Goal: Task Accomplishment & Management: Manage account settings

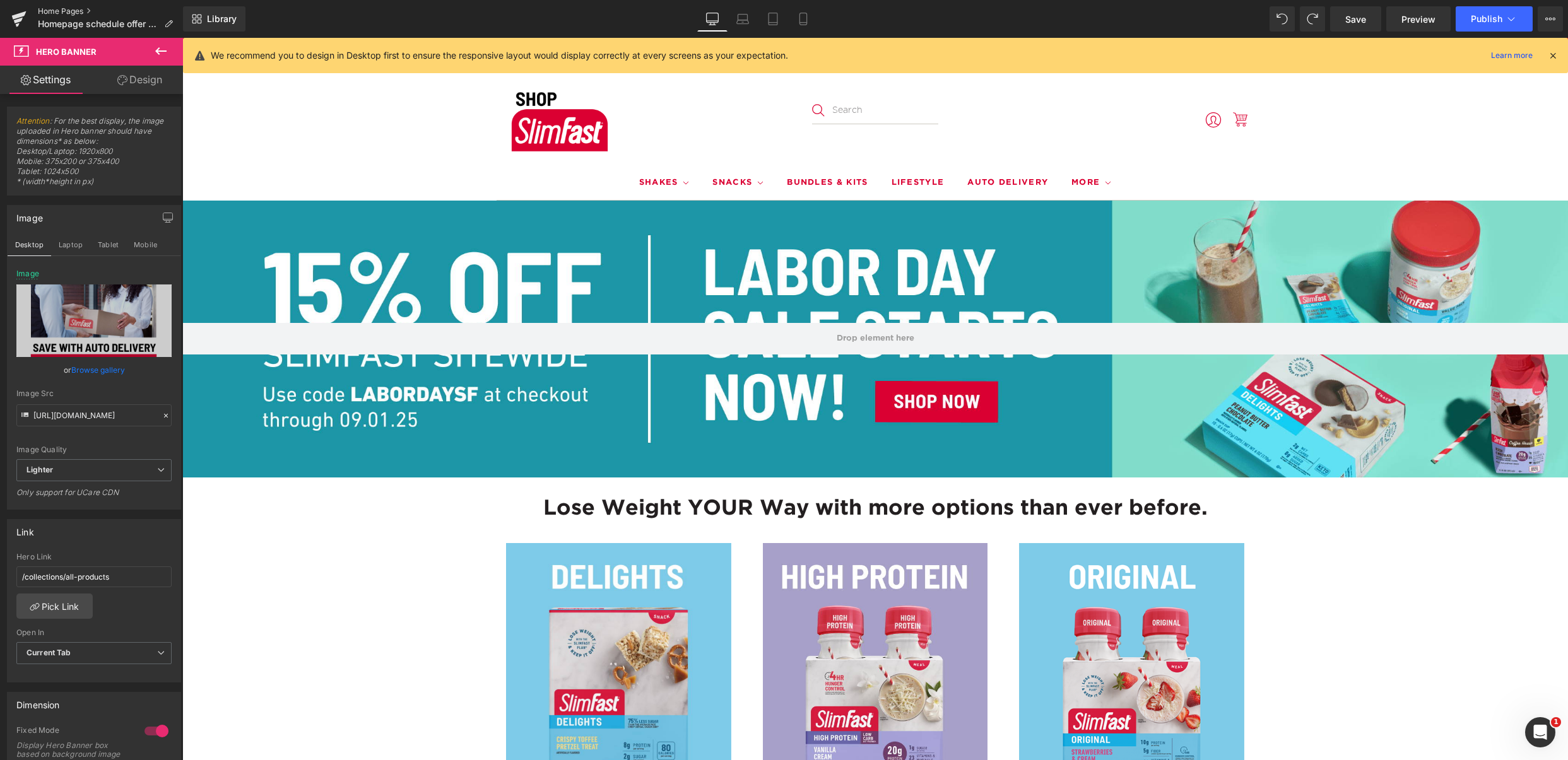
click at [51, 15] on link "Home Pages" at bounding box center [110, 11] width 145 height 10
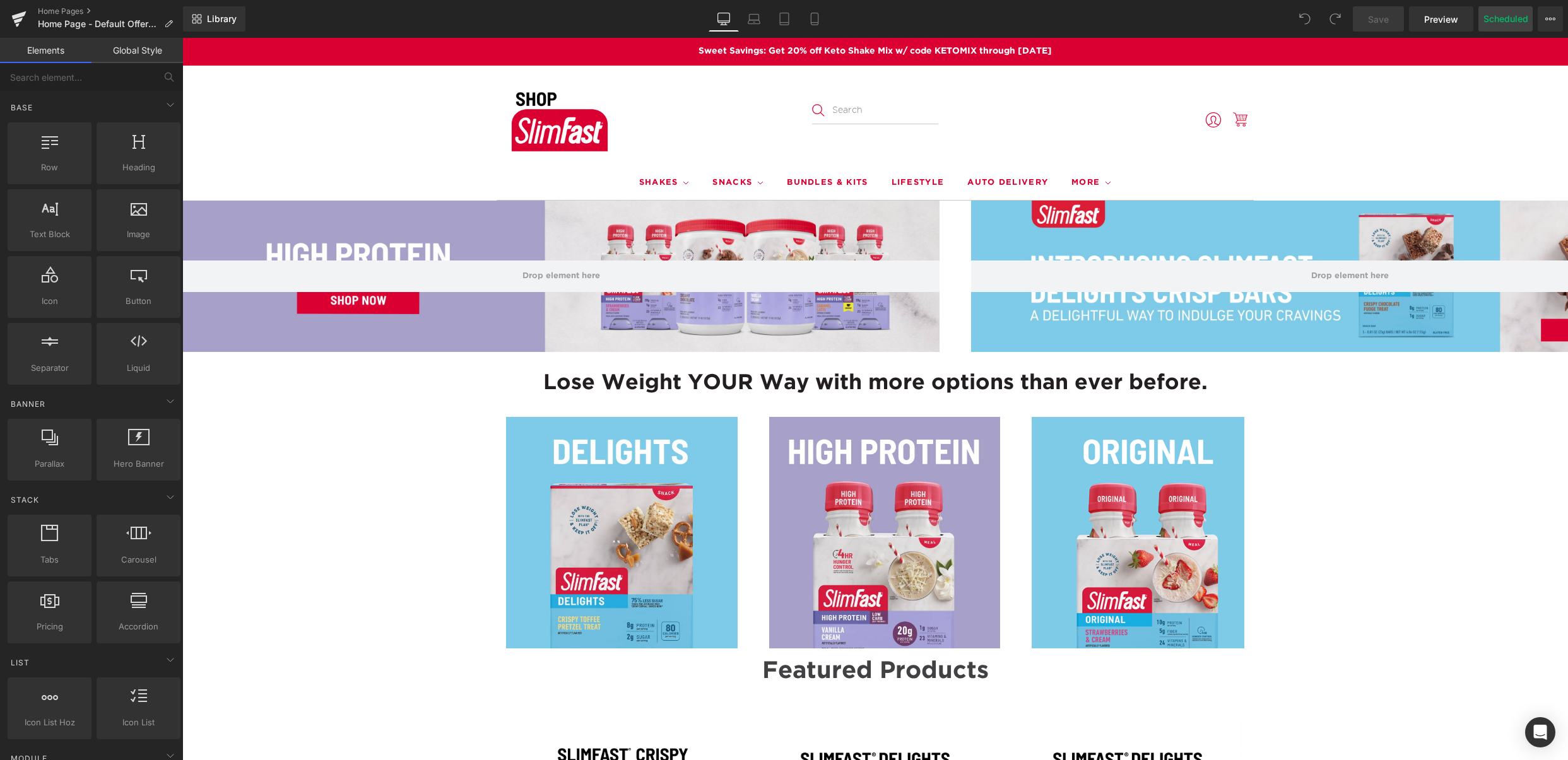
click at [1498, 19] on button "Scheduled" at bounding box center [1505, 19] width 54 height 25
select select
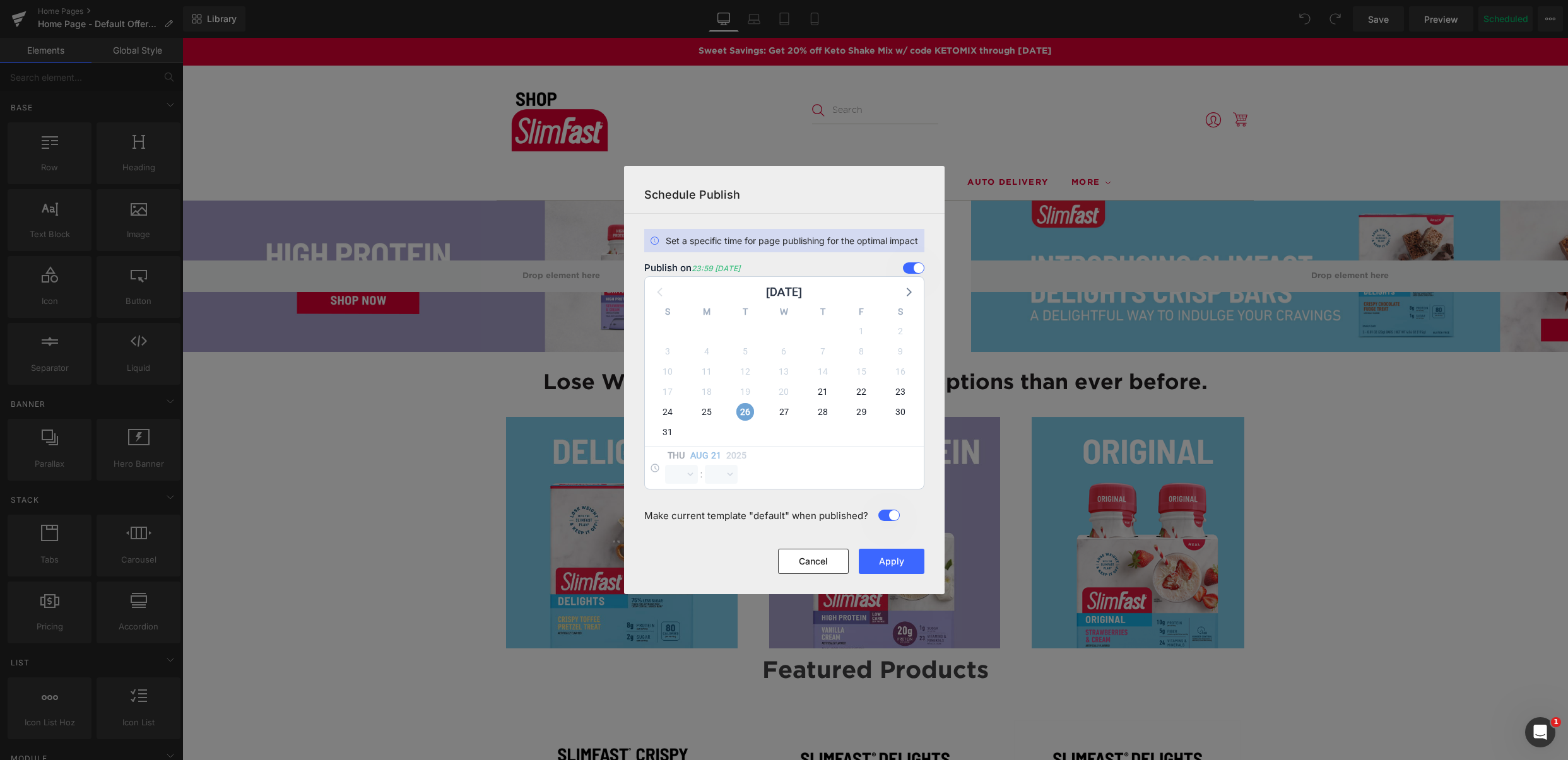
click at [746, 413] on span "26" at bounding box center [745, 412] width 18 height 18
select select "13"
select select "52"
click at [816, 555] on button "Cancel" at bounding box center [813, 561] width 70 height 25
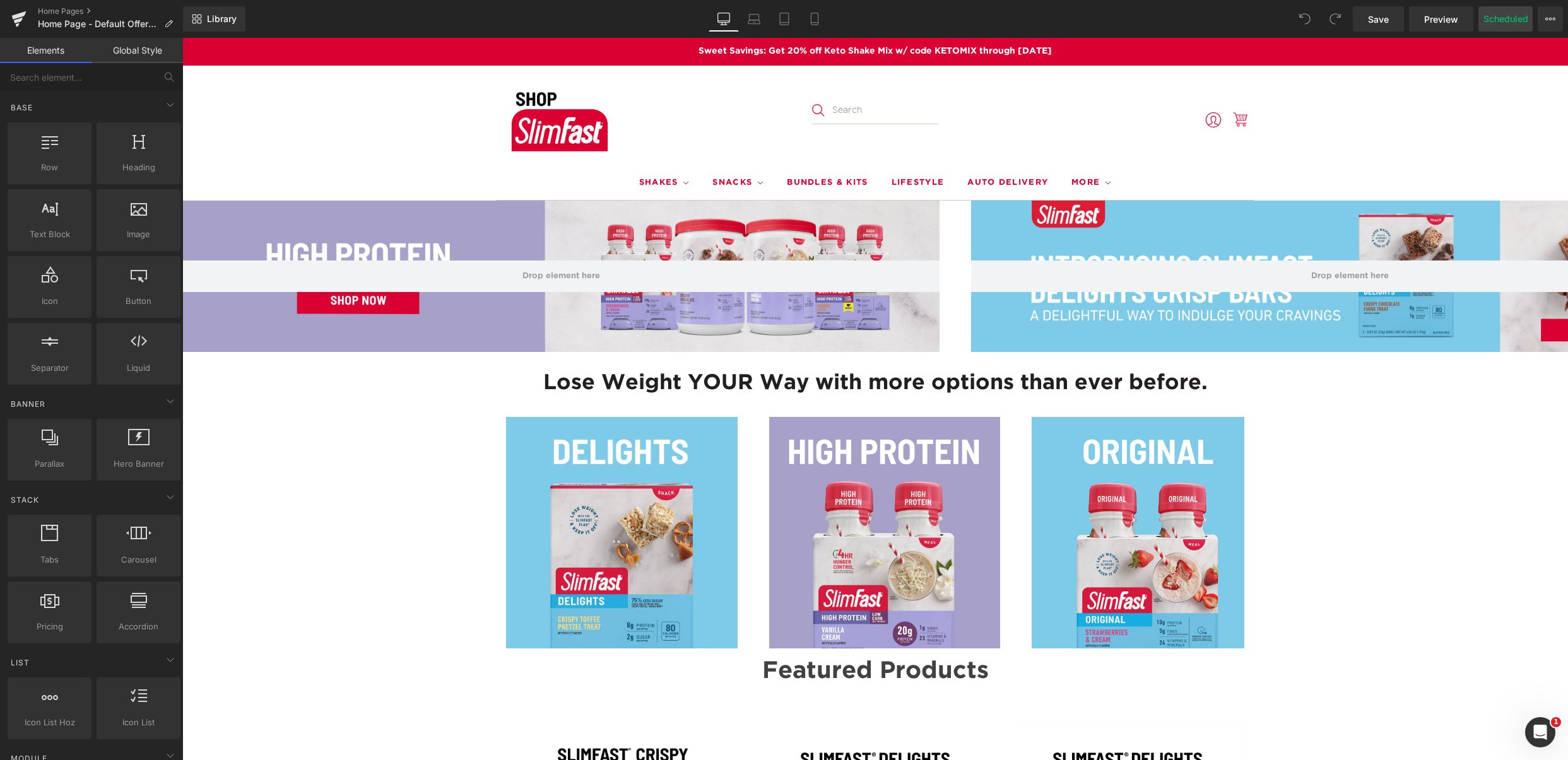
click at [1495, 17] on button "Scheduled" at bounding box center [1505, 19] width 54 height 25
select select
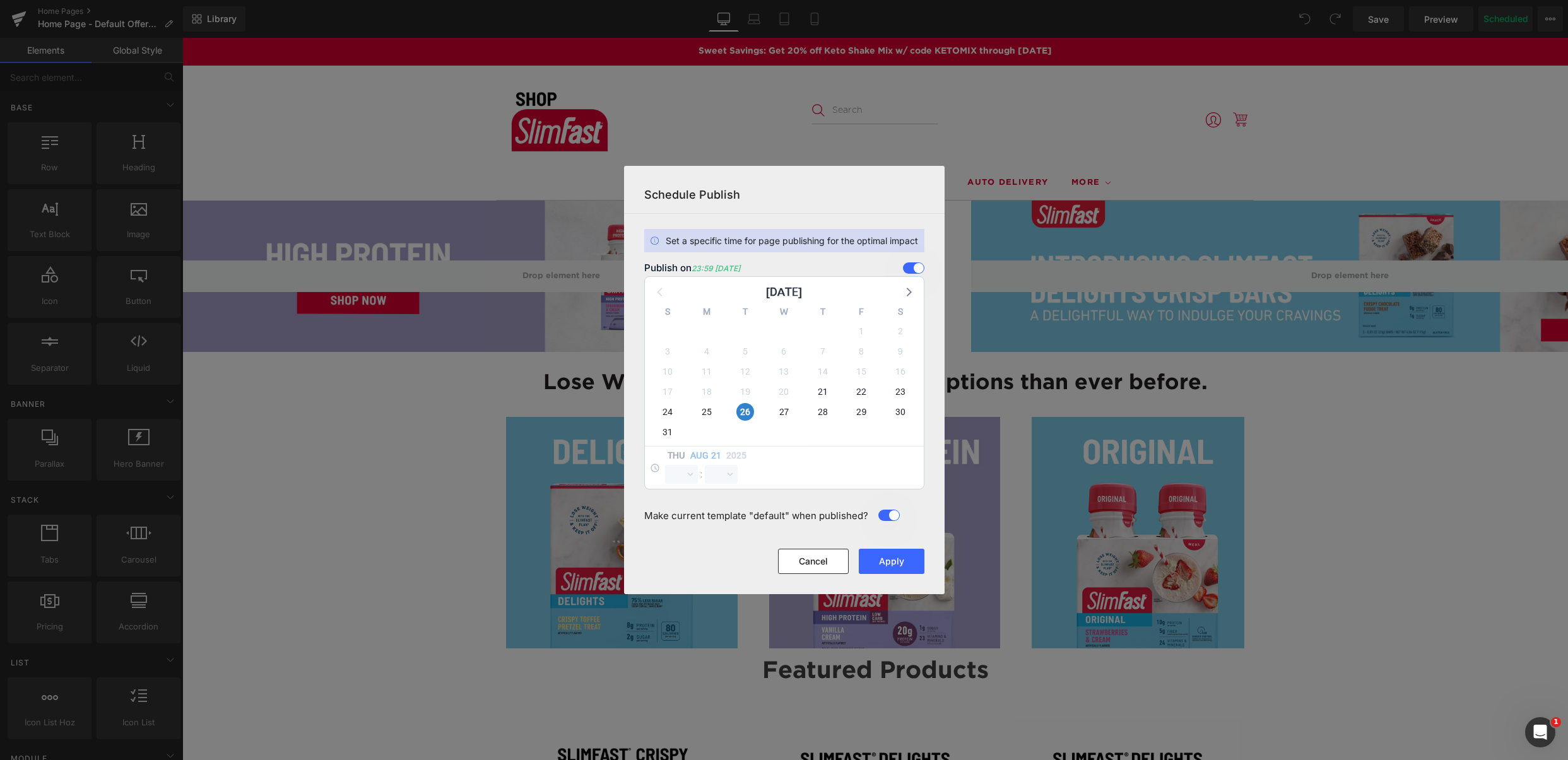
click at [810, 192] on h3 "Schedule Publish" at bounding box center [784, 194] width 280 height 17
click at [818, 558] on button "Cancel" at bounding box center [813, 561] width 70 height 25
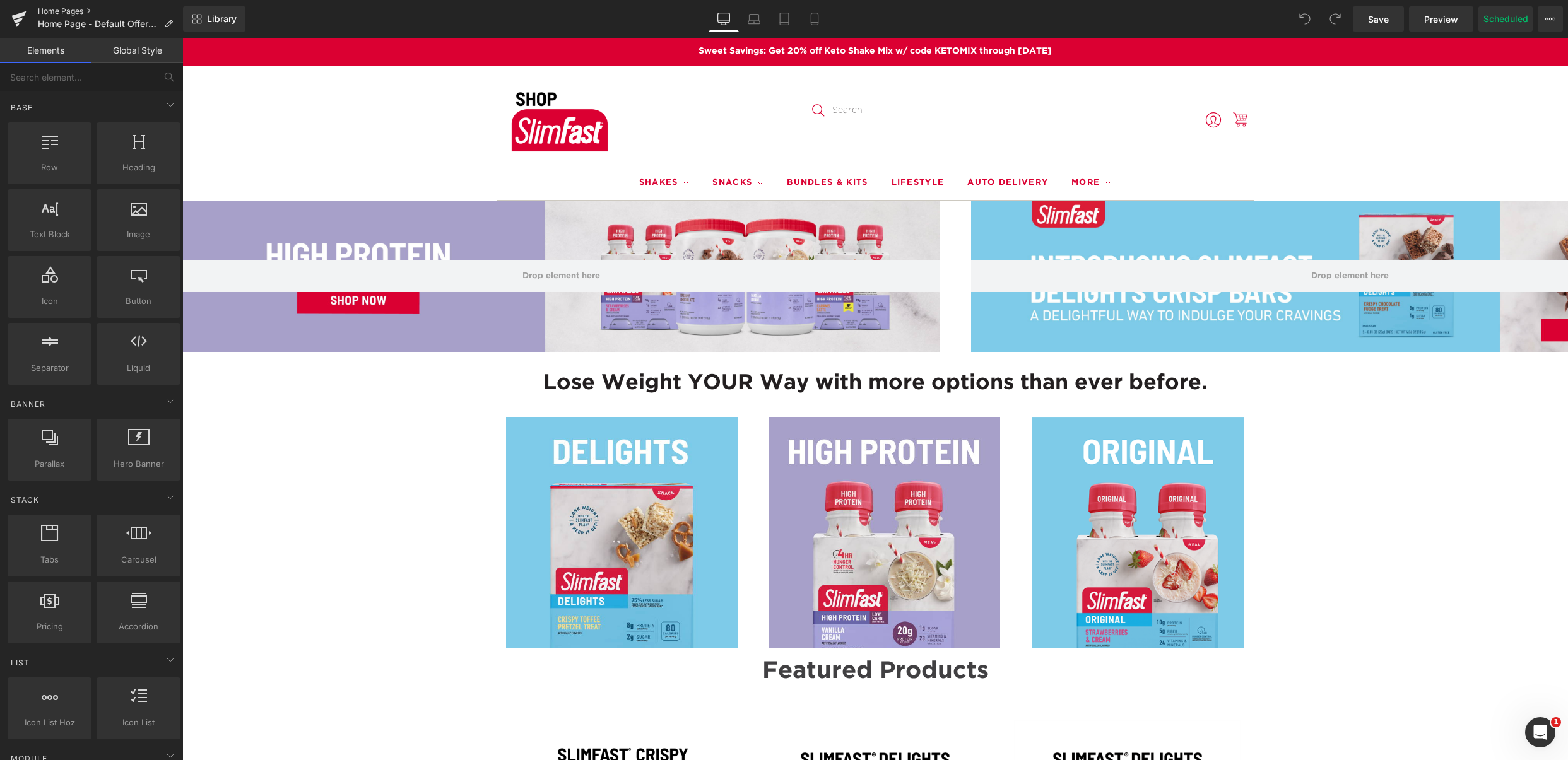
click at [64, 13] on link "Home Pages" at bounding box center [110, 11] width 145 height 10
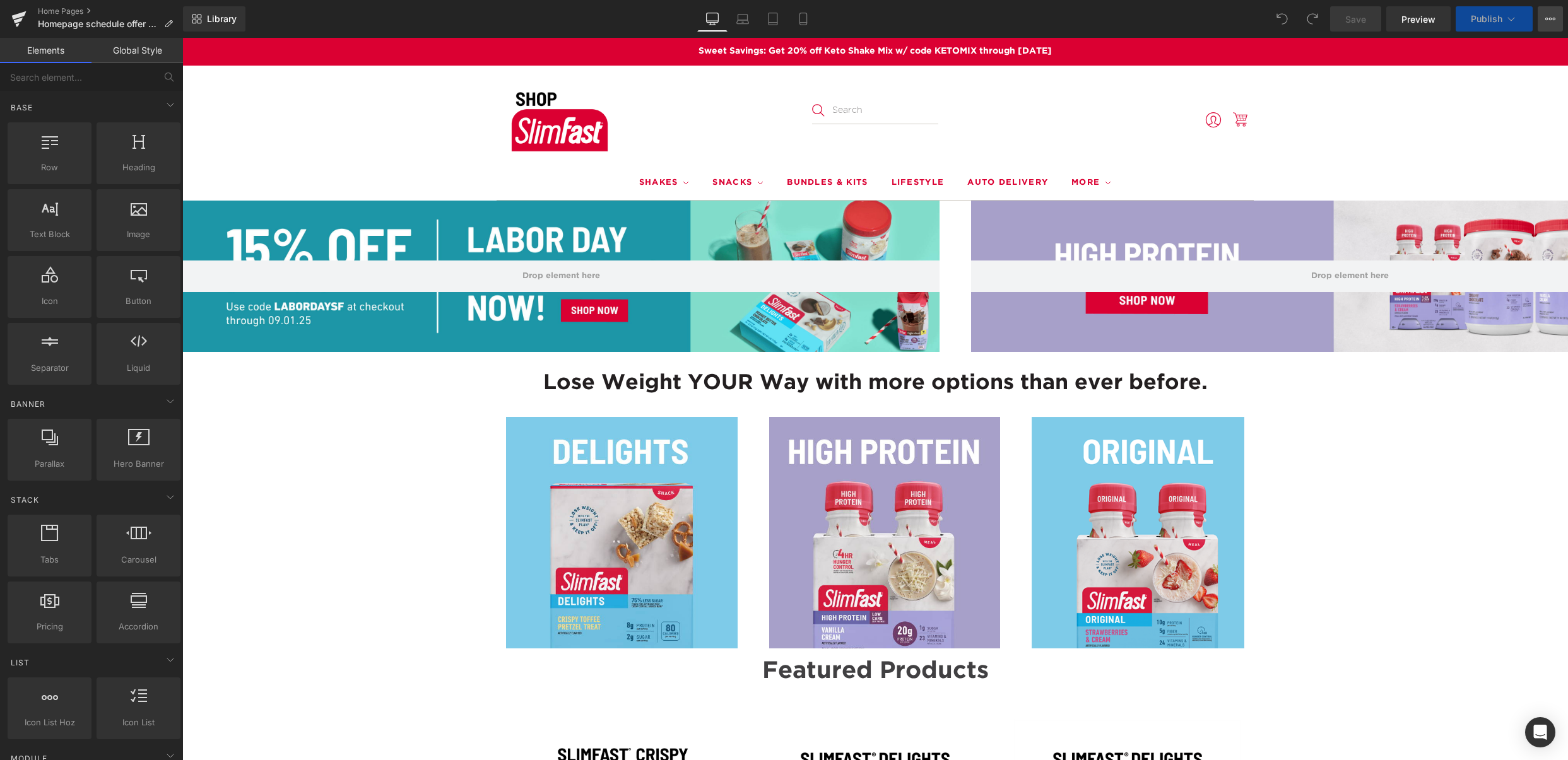
click at [1557, 23] on button "View Live Page View with current Template Save Template to Library Schedule Pub…" at bounding box center [1549, 19] width 25 height 25
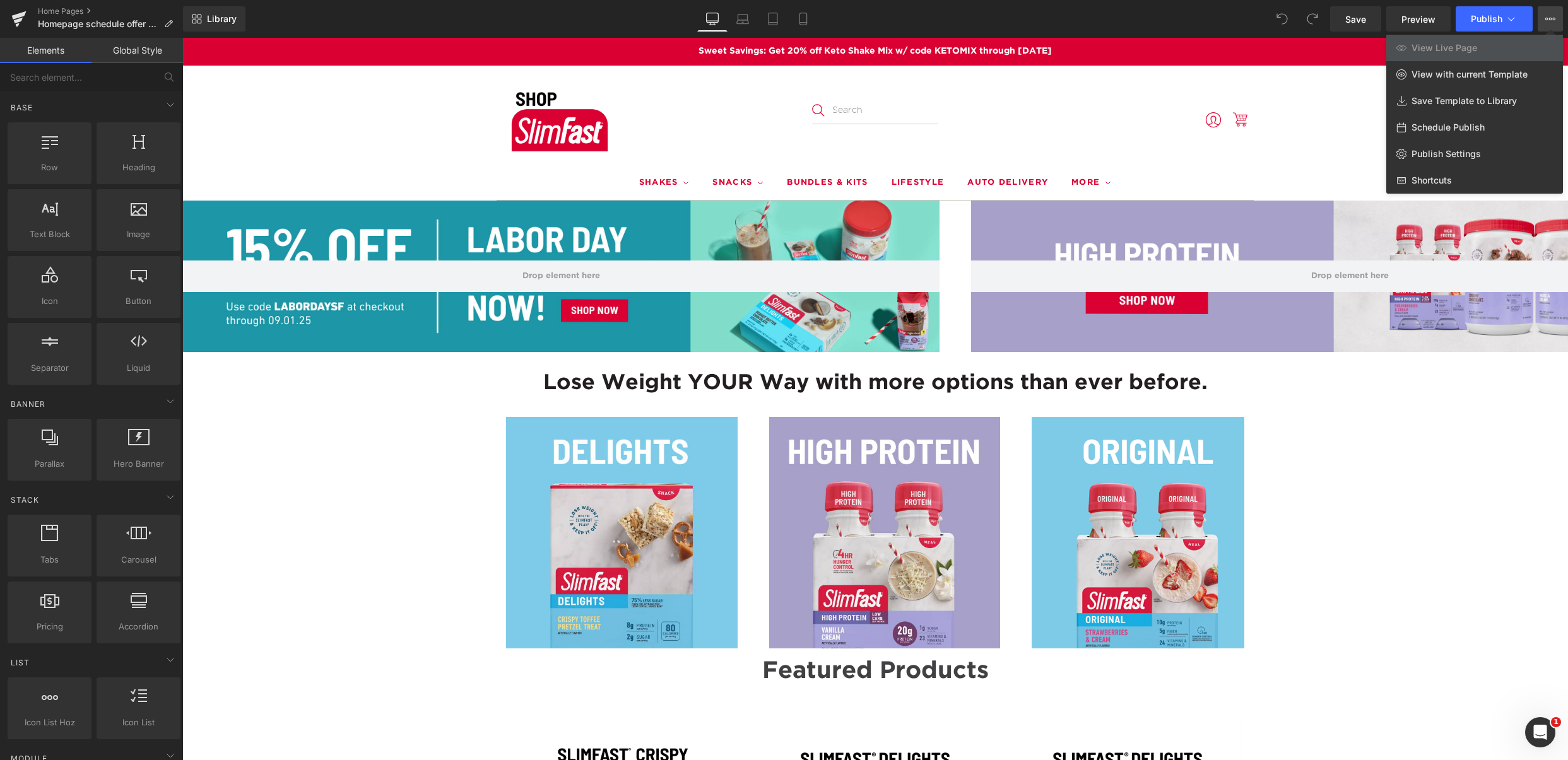
click at [1436, 125] on span "Schedule Publish" at bounding box center [1447, 127] width 73 height 11
select select
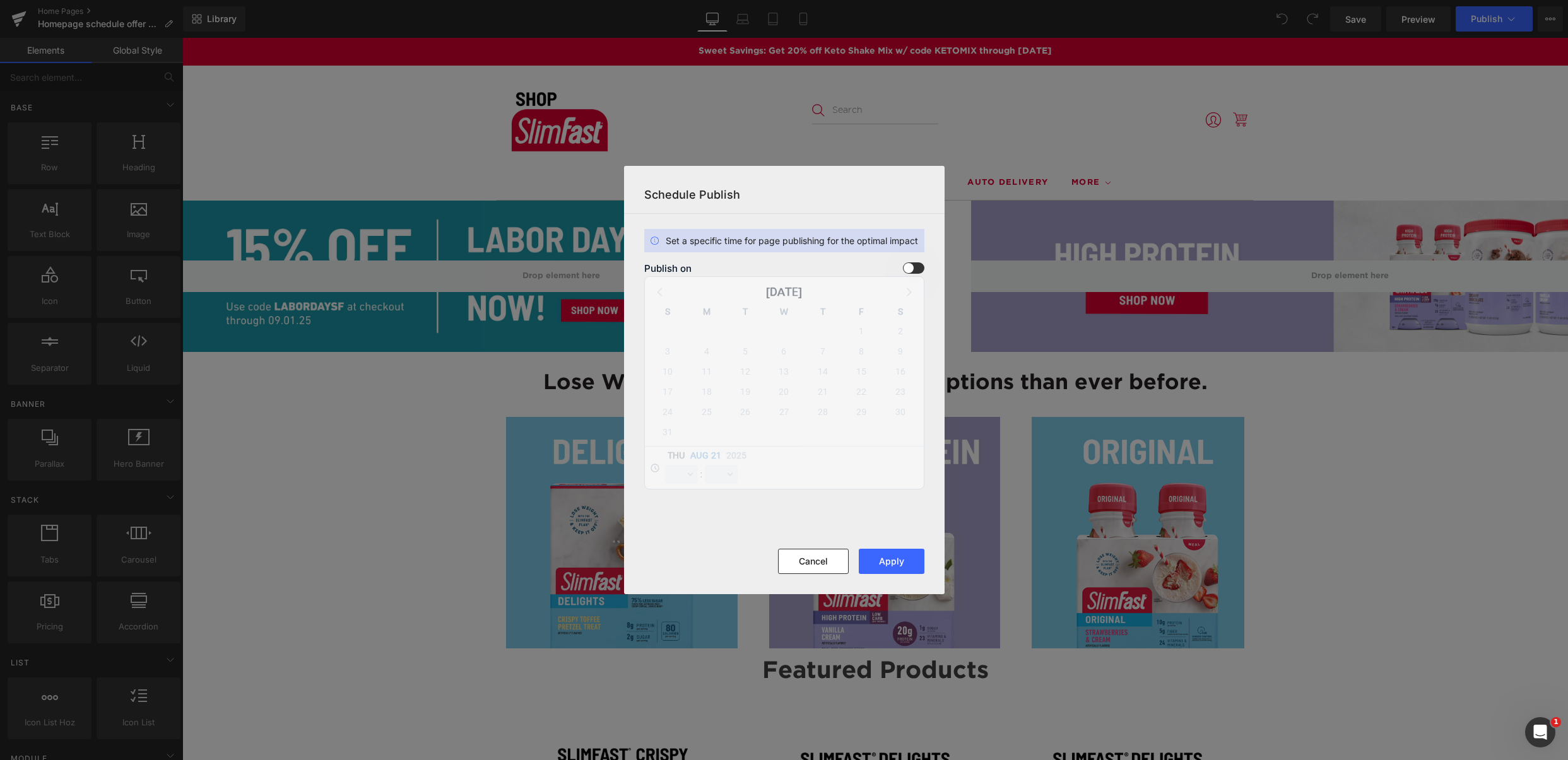
click at [916, 265] on span at bounding box center [913, 268] width 21 height 11
click at [0, 0] on input "checkbox" at bounding box center [0, 0] width 0 height 0
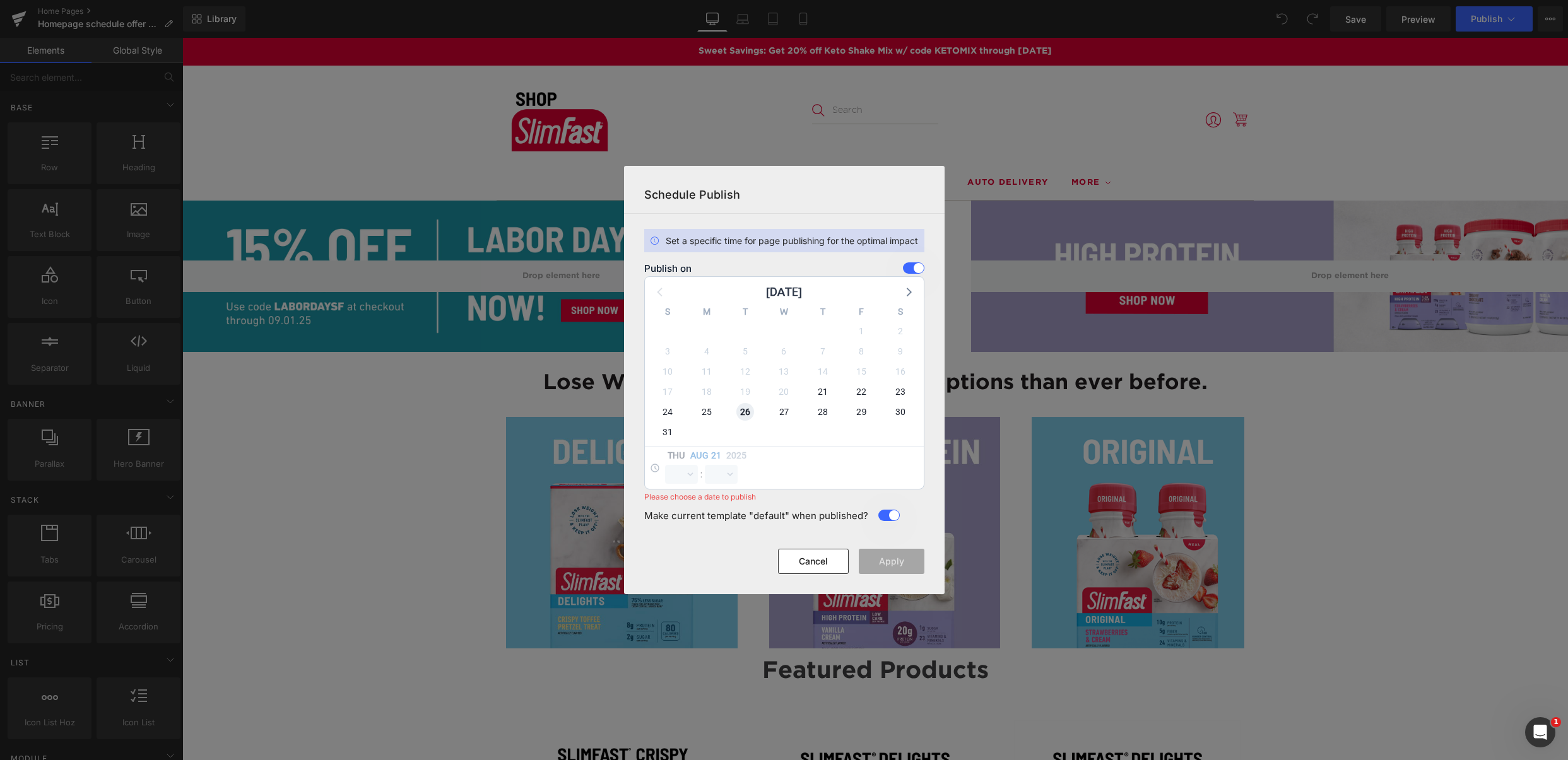
click at [747, 413] on span "26" at bounding box center [745, 412] width 18 height 18
select select "14"
select select "8"
click at [674, 473] on select "00 01 02 03 04 05 06 07 08 09 10 11 12 13 14 15 16 17 18 19 20 21 22 23" at bounding box center [681, 473] width 33 height 19
click at [665, 465] on select "00 01 02 03 04 05 06 07 08 09 10 11 12 13 14 15 16 17 18 19 20 21 22 23" at bounding box center [681, 473] width 33 height 19
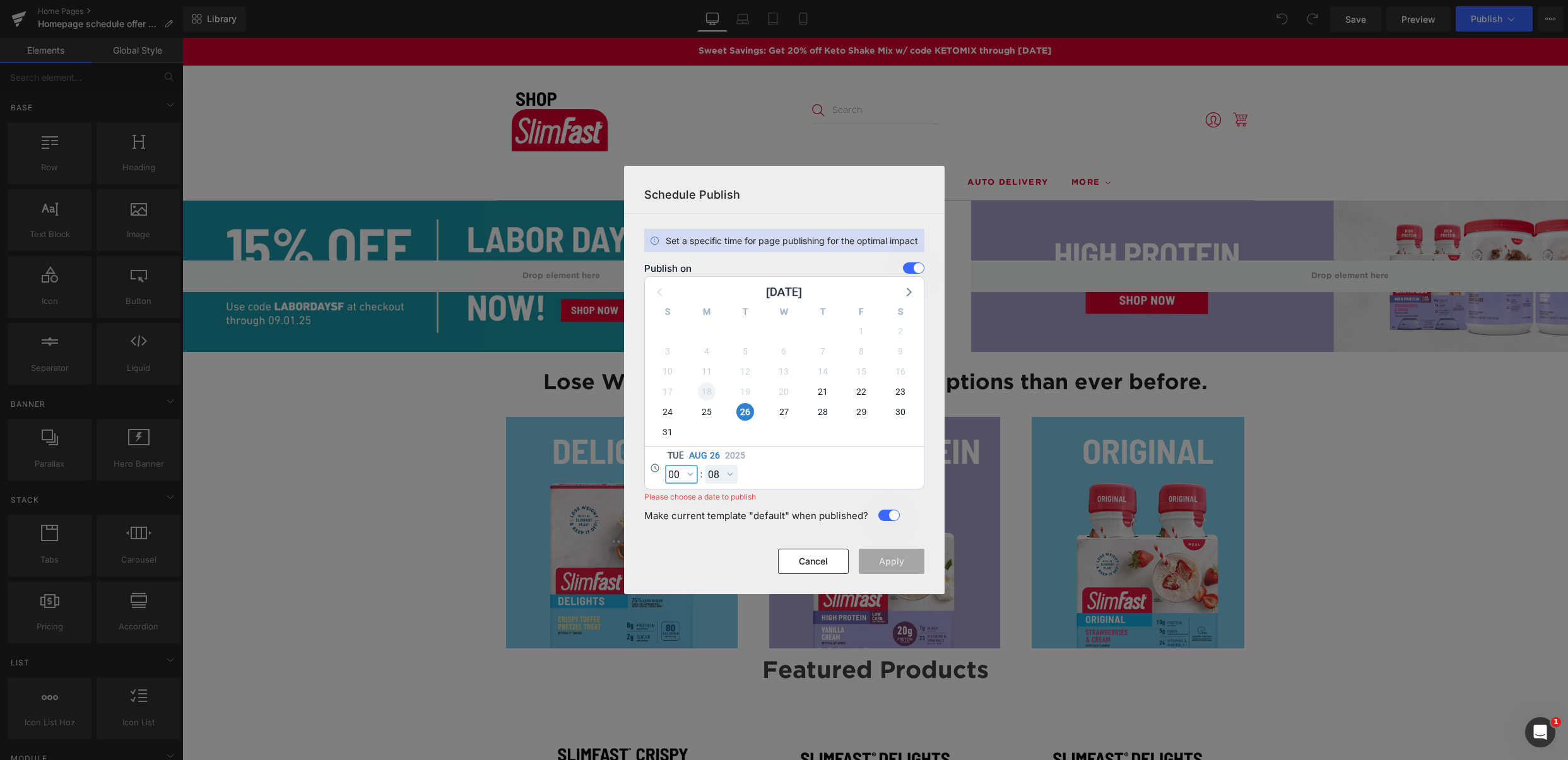
select select "0"
click at [716, 474] on select "00 01 02 03 04 05 06 07 08 09 10 11 12 13 14 15 16 17 18 19 20 21 22 23 24 25 2…" at bounding box center [720, 473] width 33 height 19
click at [704, 465] on select "00 01 02 03 04 05 06 07 08 09 10 11 12 13 14 15 16 17 18 19 20 21 22 23 24 25 2…" at bounding box center [720, 473] width 33 height 19
select select "0"
click at [766, 468] on div "Tue Aug 26 2025 00 01 02 03 04 05 06 07 08 09 10 11 12 13 14 15 16 17 18 19 20 …" at bounding box center [784, 467] width 278 height 43
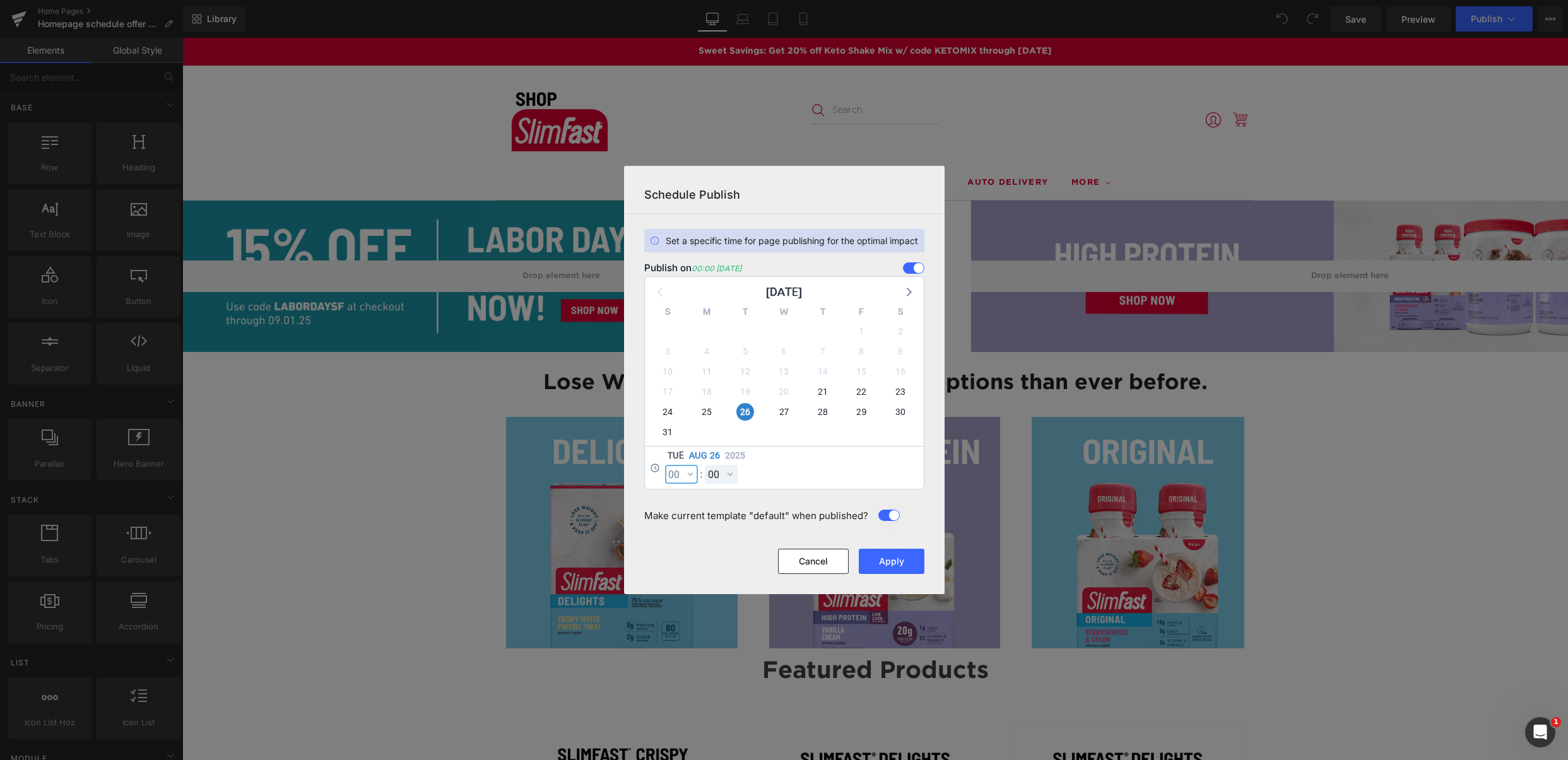
click at [682, 472] on select "00 01 02 03 04 05 06 07 08 09 10 11 12 13 14 15 16 17 18 19 20 21 22 23" at bounding box center [681, 473] width 33 height 19
click at [882, 563] on button "Apply" at bounding box center [891, 561] width 66 height 25
click at [877, 564] on button "Apply" at bounding box center [891, 561] width 66 height 25
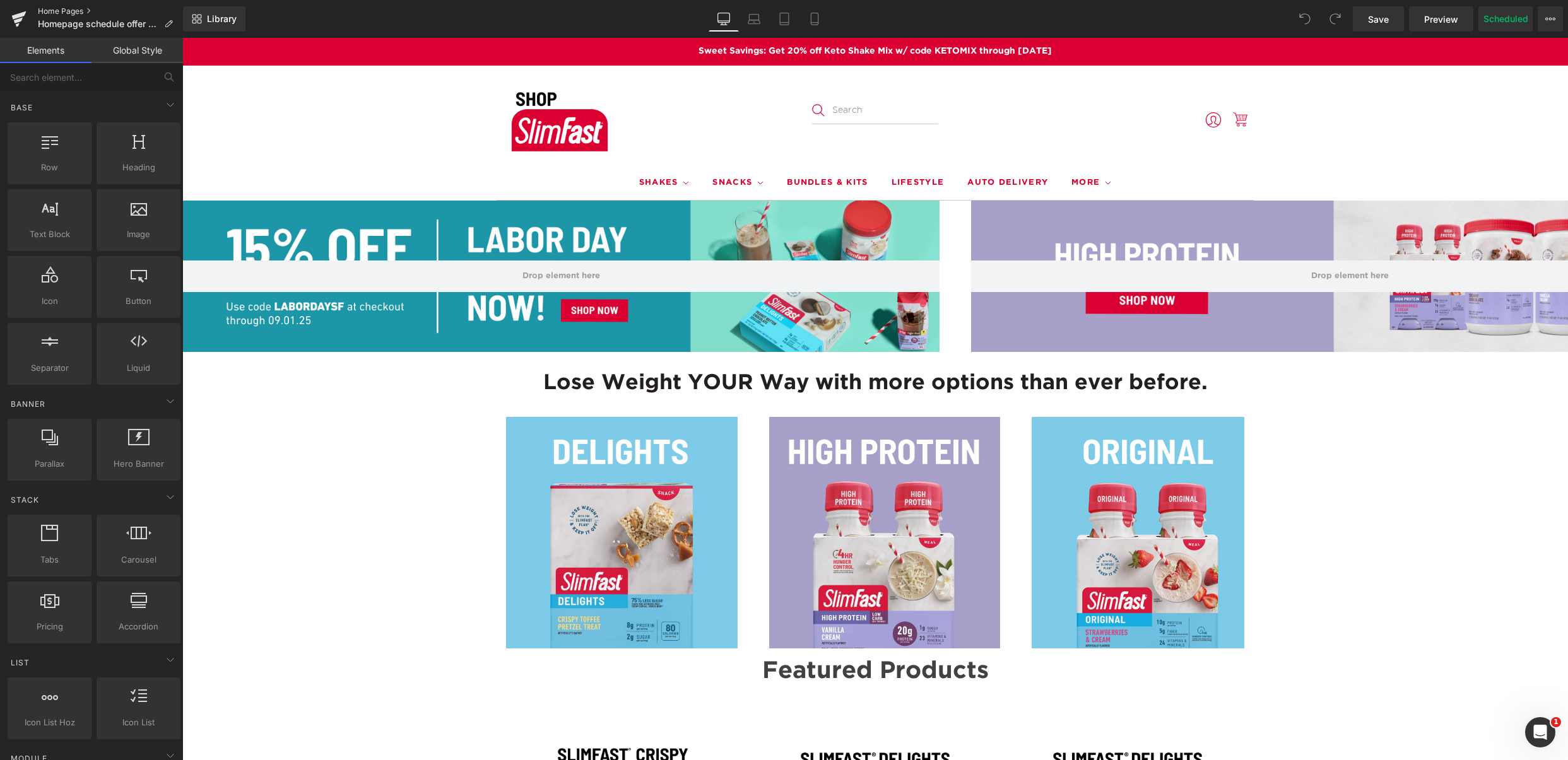
click at [45, 10] on link "Home Pages" at bounding box center [110, 11] width 145 height 10
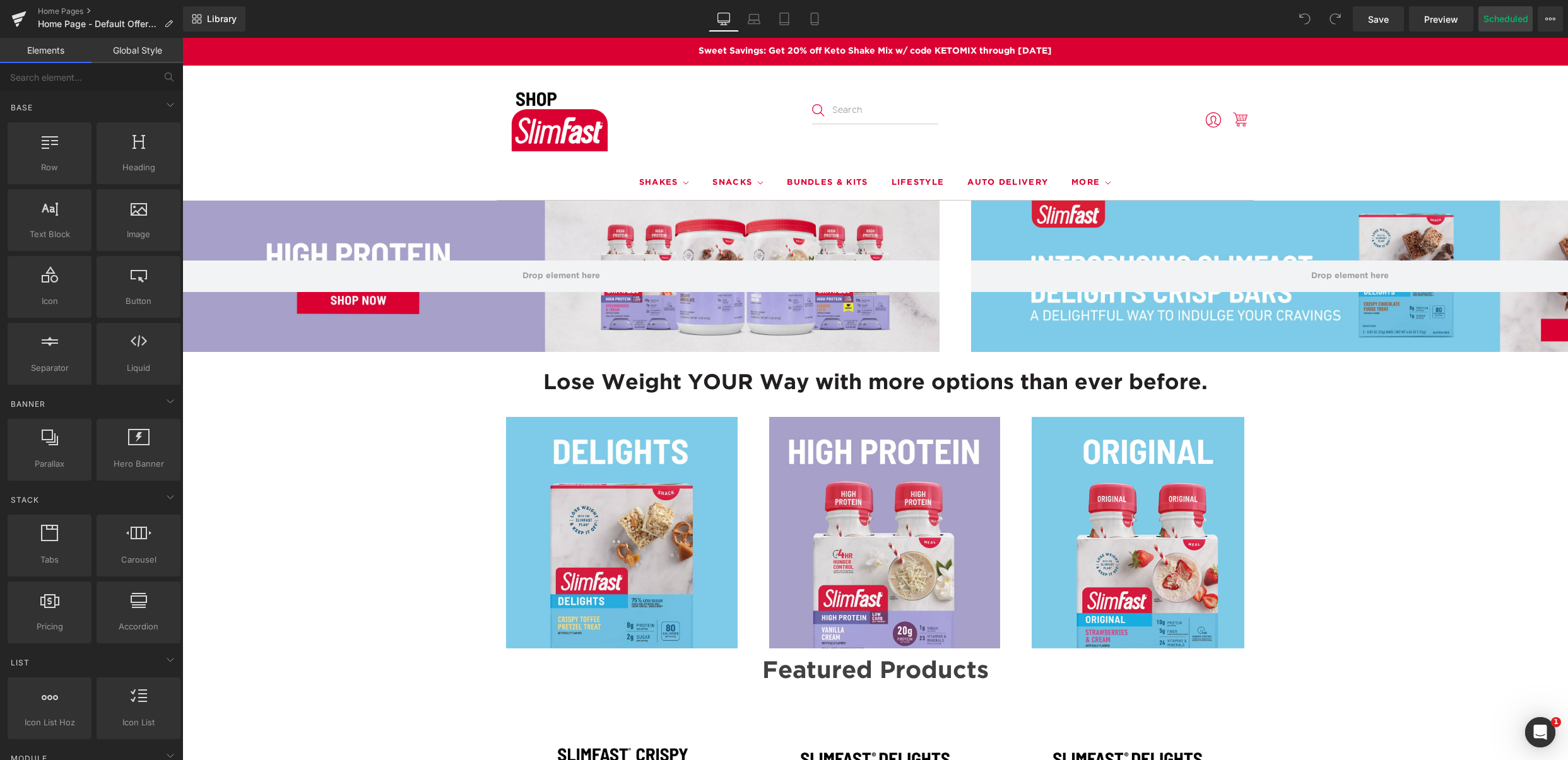
click at [1516, 17] on button "Scheduled" at bounding box center [1505, 19] width 54 height 25
select select
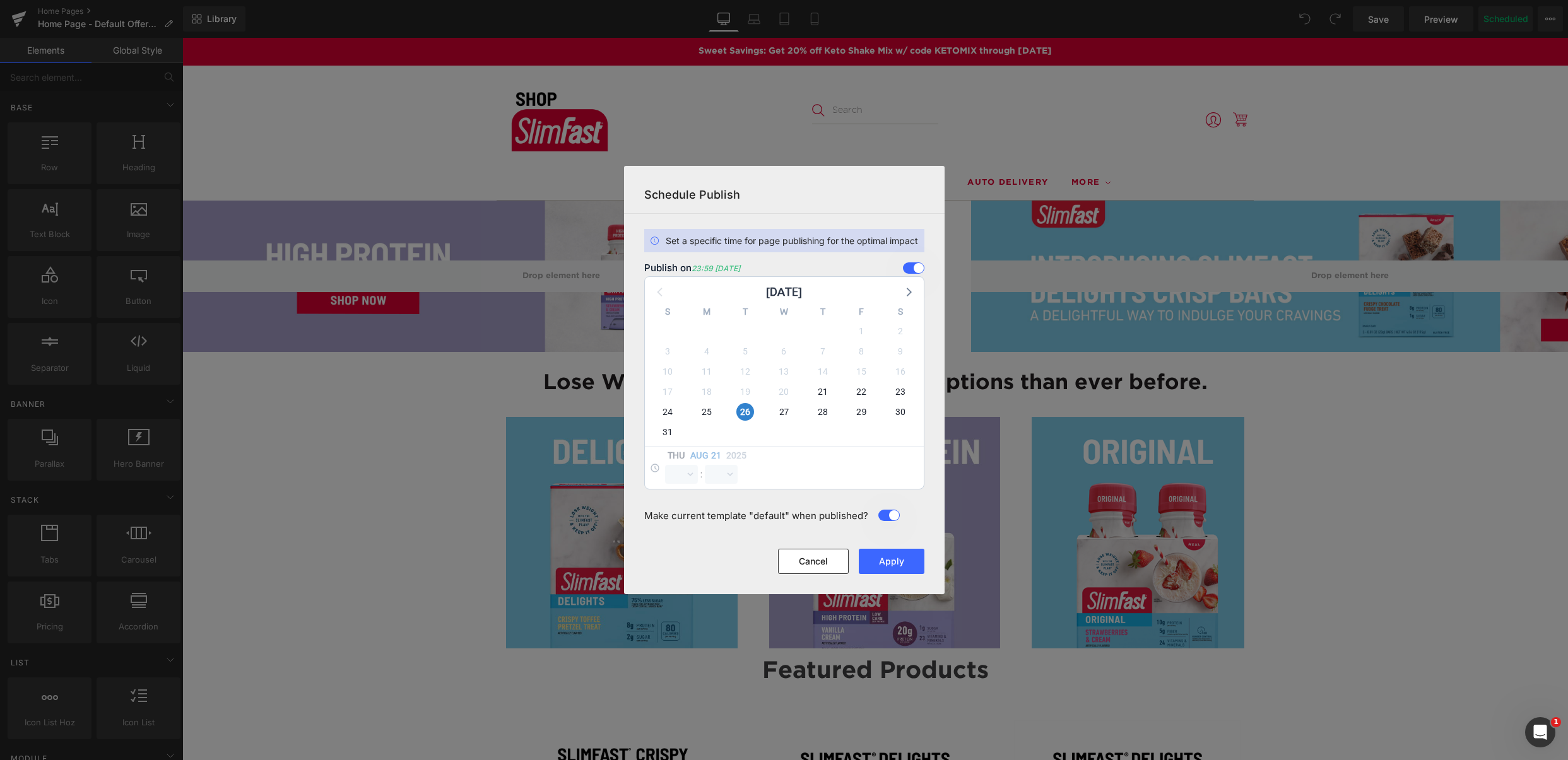
click at [822, 211] on header "Schedule Publish" at bounding box center [784, 189] width 321 height 47
click at [781, 412] on span "27" at bounding box center [784, 412] width 18 height 18
select select "23"
select select "59"
click at [746, 410] on span "26" at bounding box center [745, 412] width 18 height 18
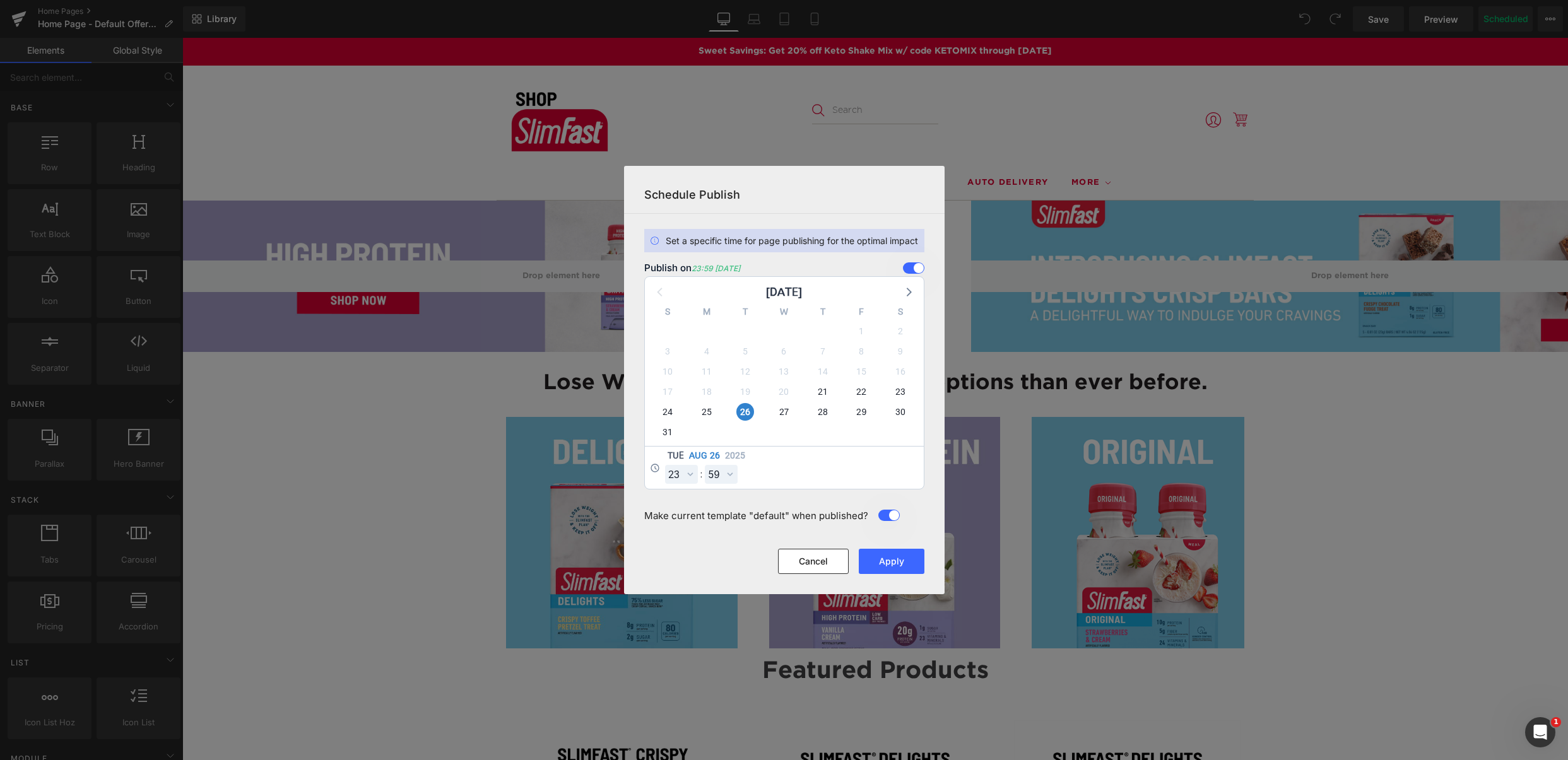
click at [814, 575] on footer "Cancel Apply" at bounding box center [784, 571] width 321 height 45
click at [813, 564] on button "Cancel" at bounding box center [813, 561] width 70 height 25
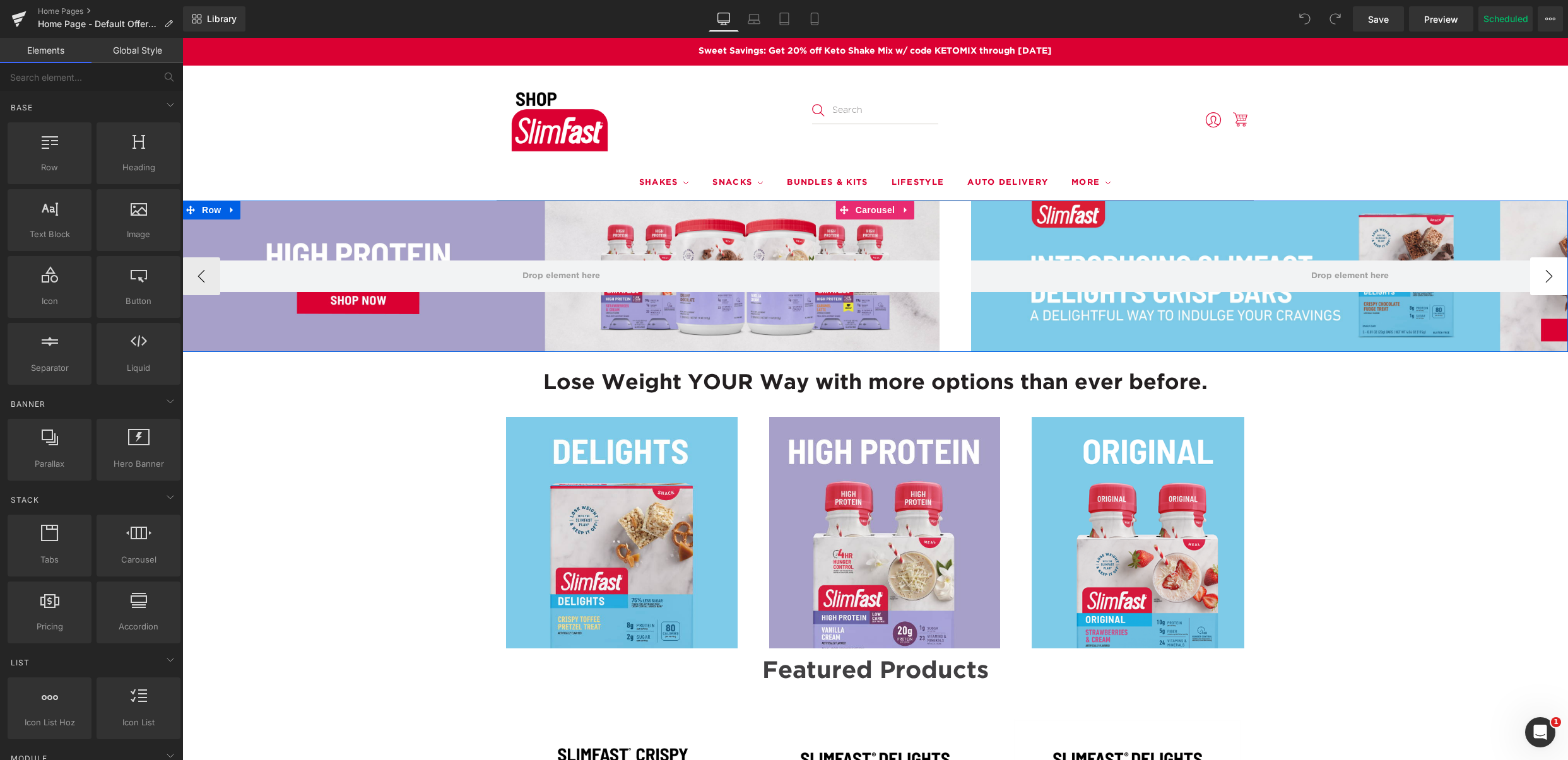
click at [1546, 278] on button "›" at bounding box center [1549, 276] width 38 height 38
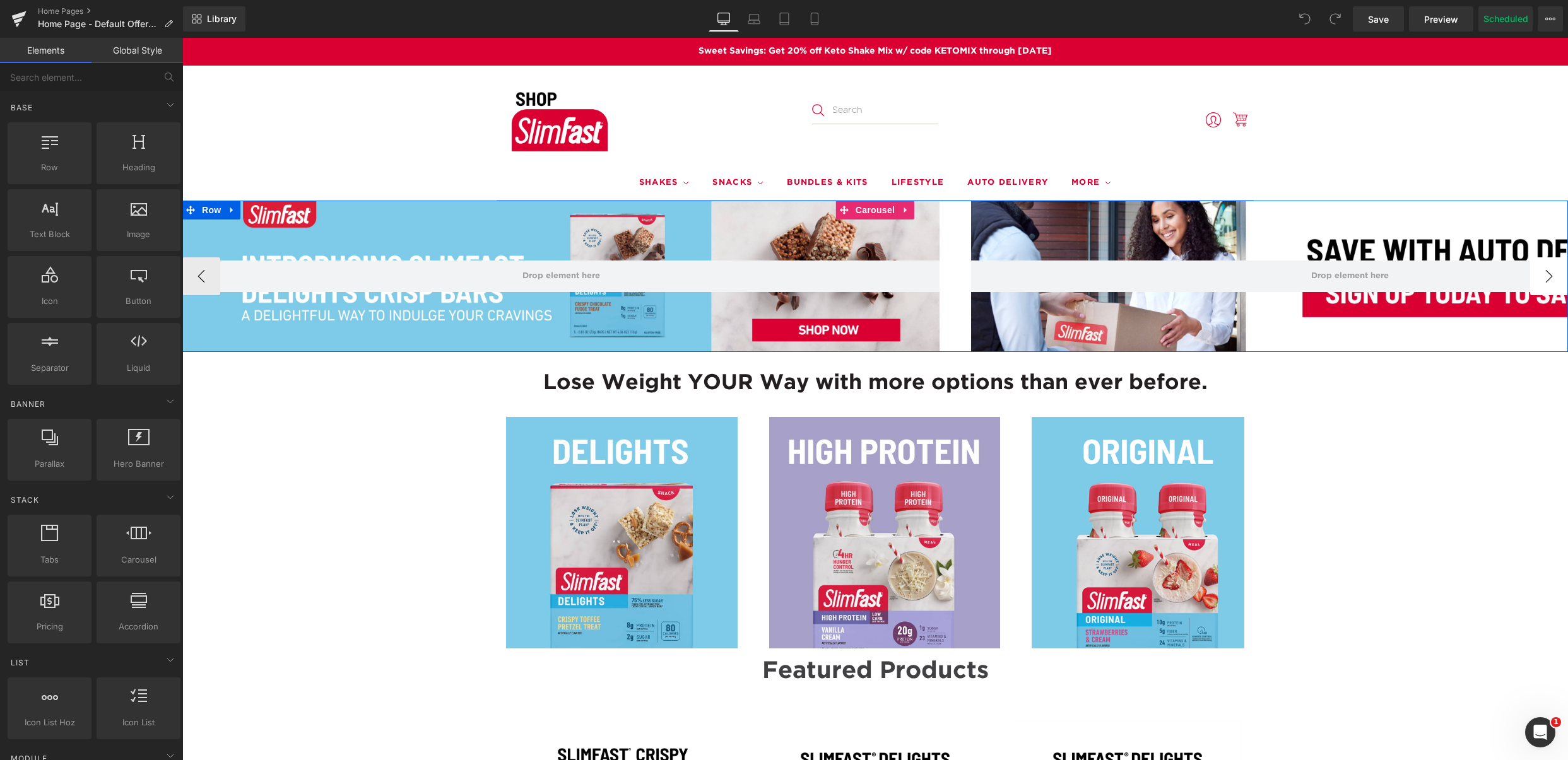
click at [1546, 278] on button "›" at bounding box center [1549, 276] width 38 height 38
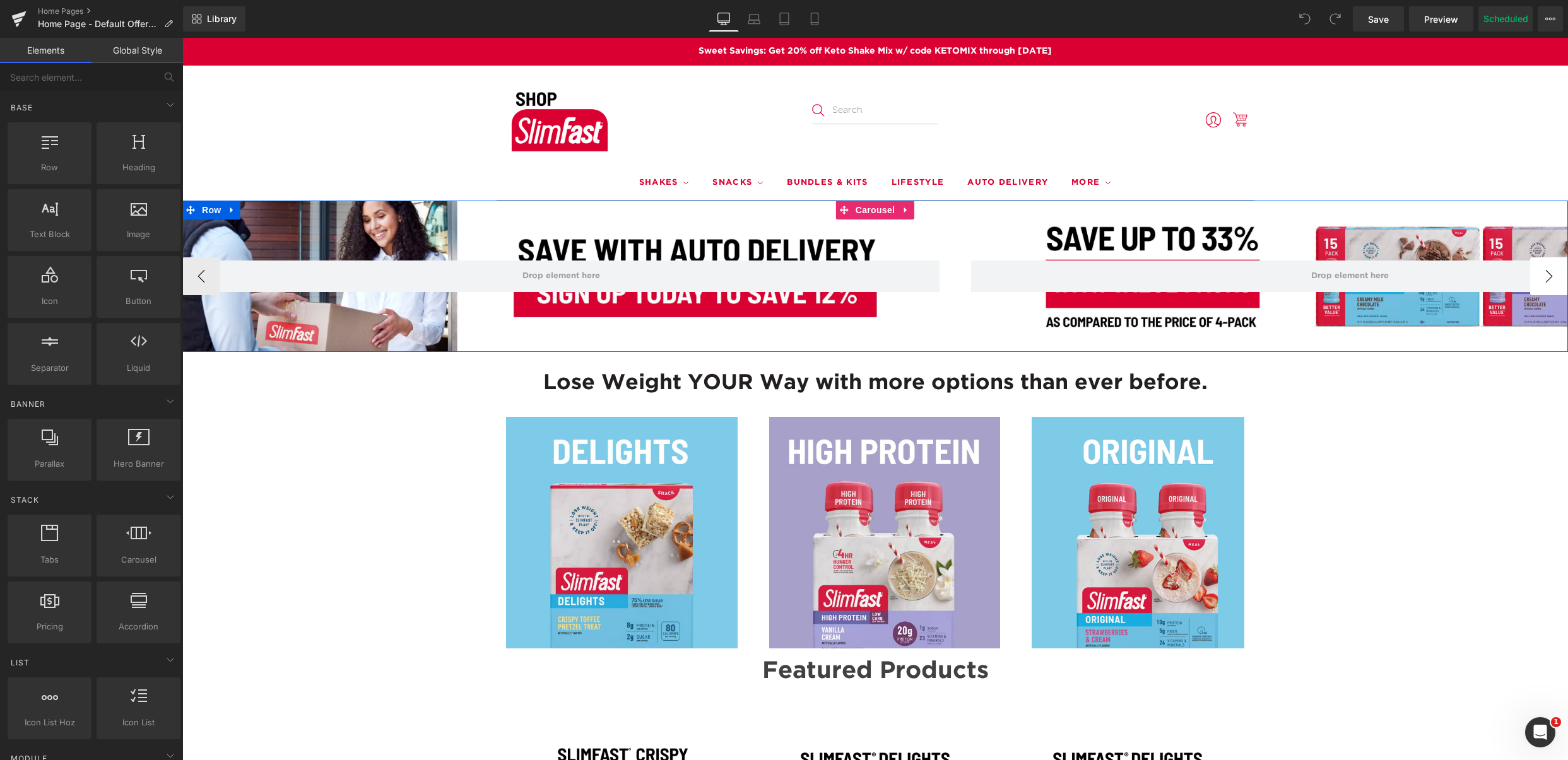
click at [1546, 278] on button "›" at bounding box center [1549, 276] width 38 height 38
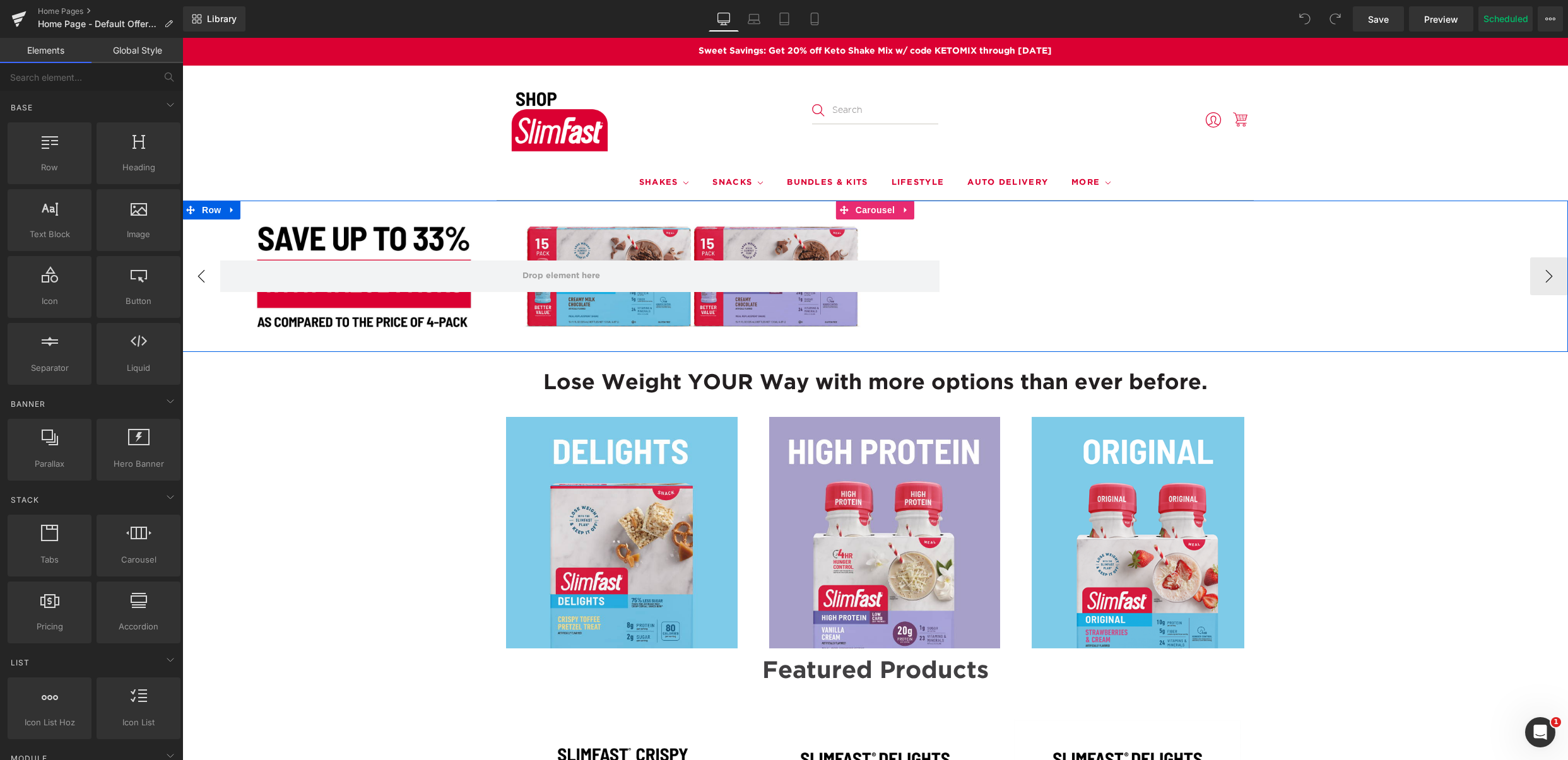
click at [190, 282] on button "‹" at bounding box center [201, 276] width 38 height 38
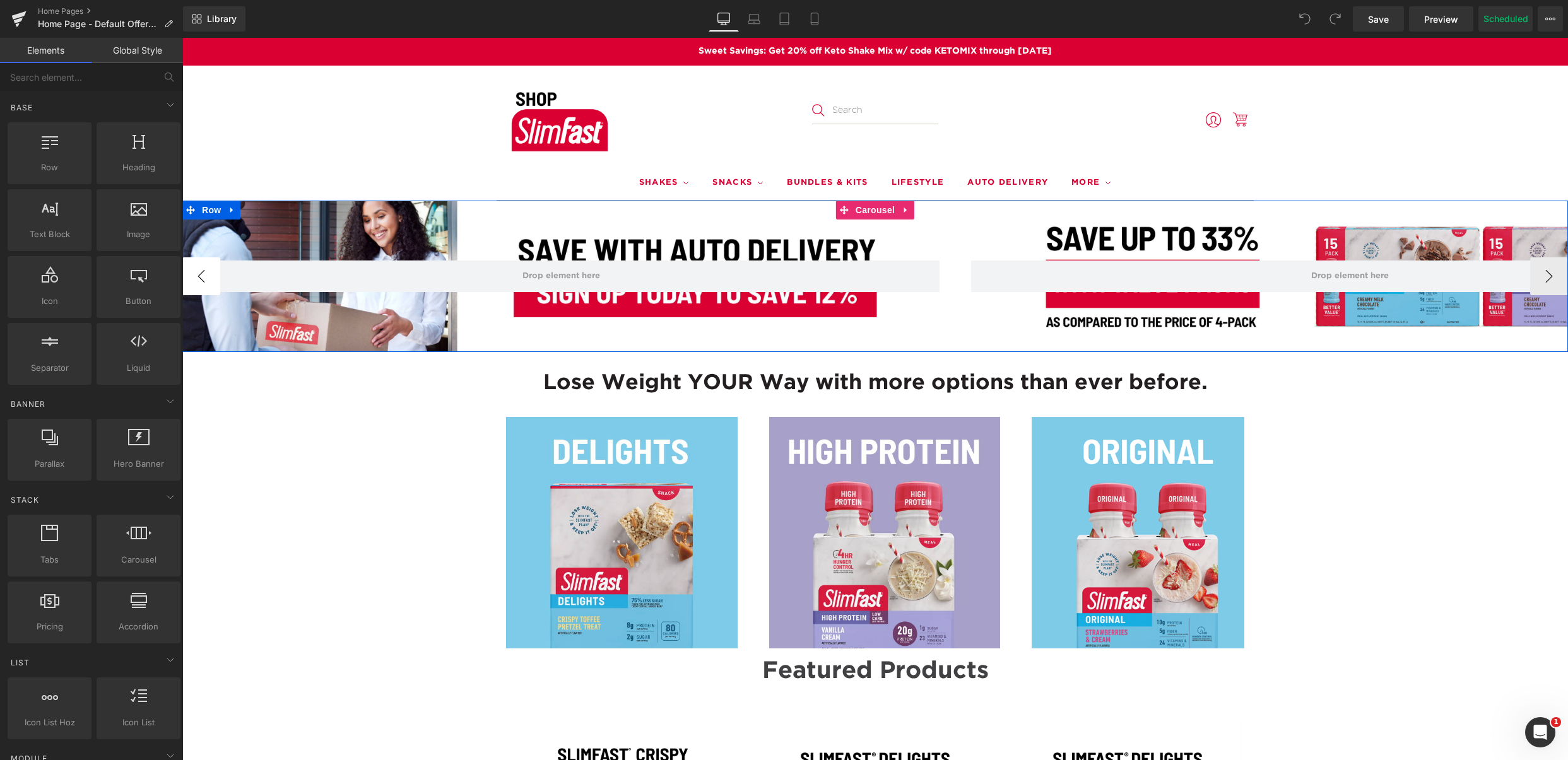
click at [190, 282] on button "‹" at bounding box center [201, 276] width 38 height 38
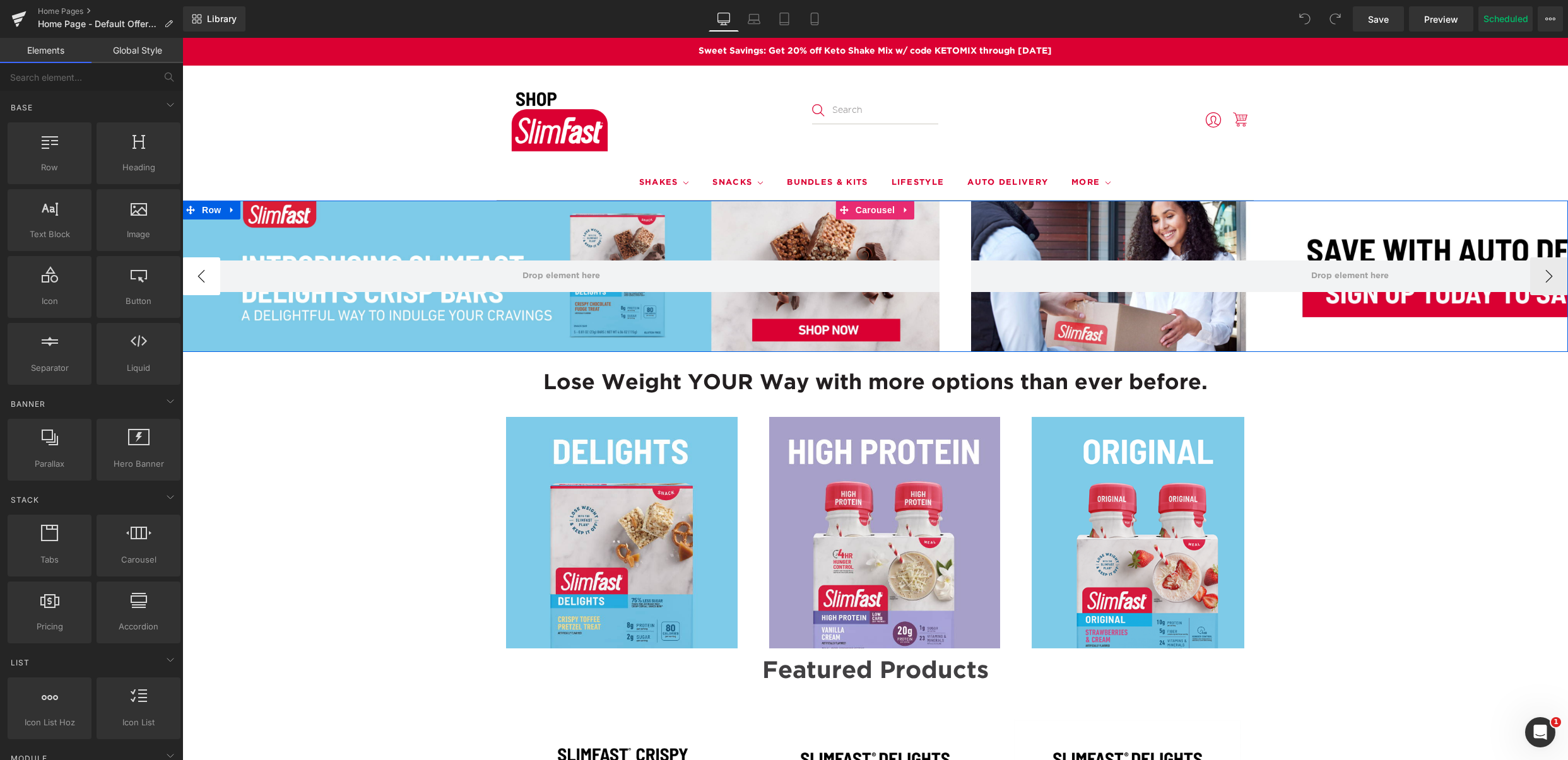
click at [190, 282] on button "‹" at bounding box center [201, 276] width 38 height 38
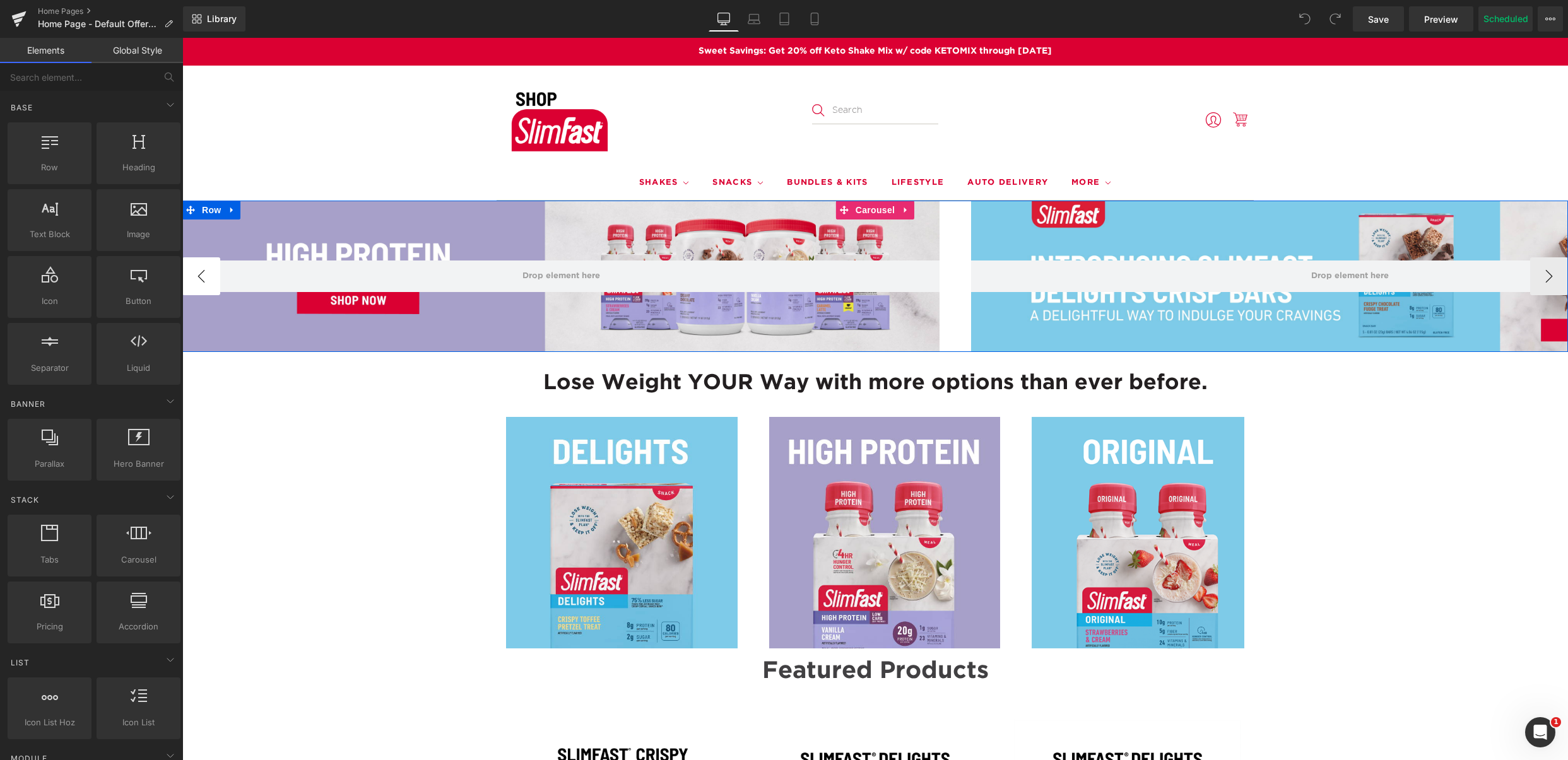
click at [190, 282] on button "‹" at bounding box center [201, 276] width 38 height 38
click at [1509, 21] on button "Scheduled" at bounding box center [1505, 19] width 54 height 25
select select
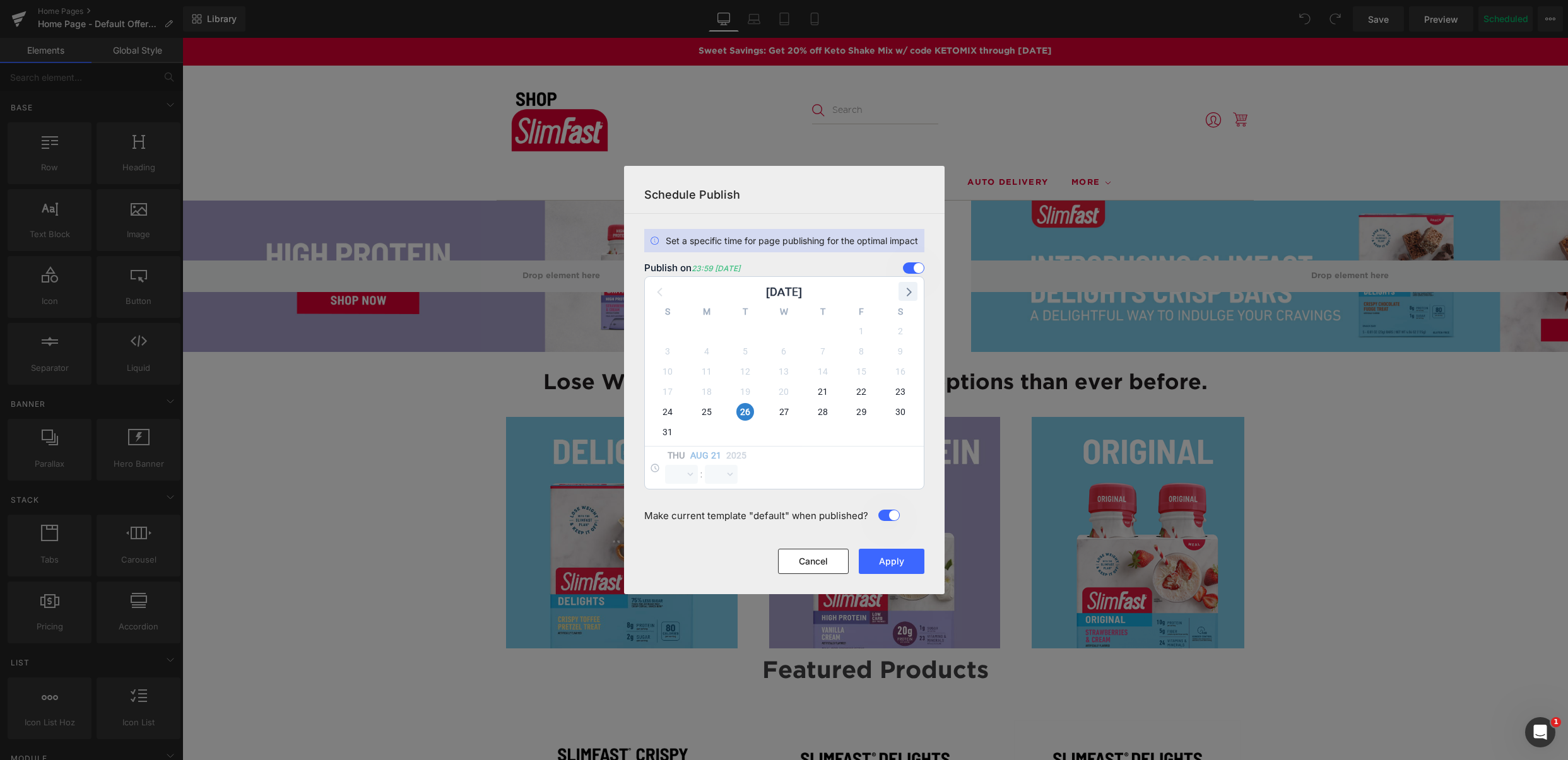
click at [903, 289] on icon at bounding box center [907, 291] width 16 height 16
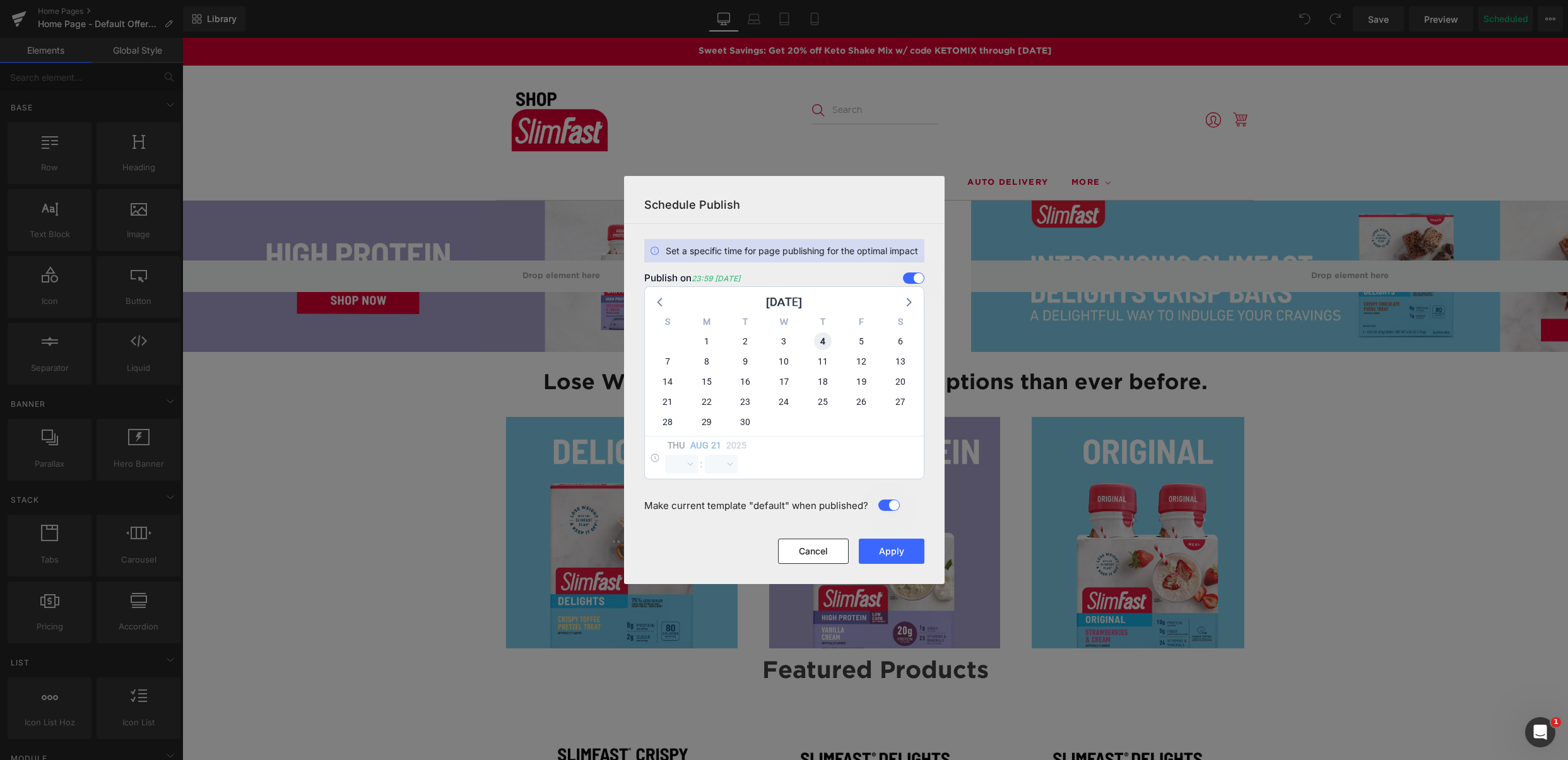
click at [826, 343] on span "4" at bounding box center [822, 342] width 18 height 18
select select "23"
select select "59"
click at [674, 465] on select "00 01 02 03 04 05 06 07 08 09 10 11 12 13 14 15 16 17 18 19 20 21 22 23" at bounding box center [681, 464] width 33 height 19
click at [898, 556] on button "Apply" at bounding box center [891, 551] width 66 height 25
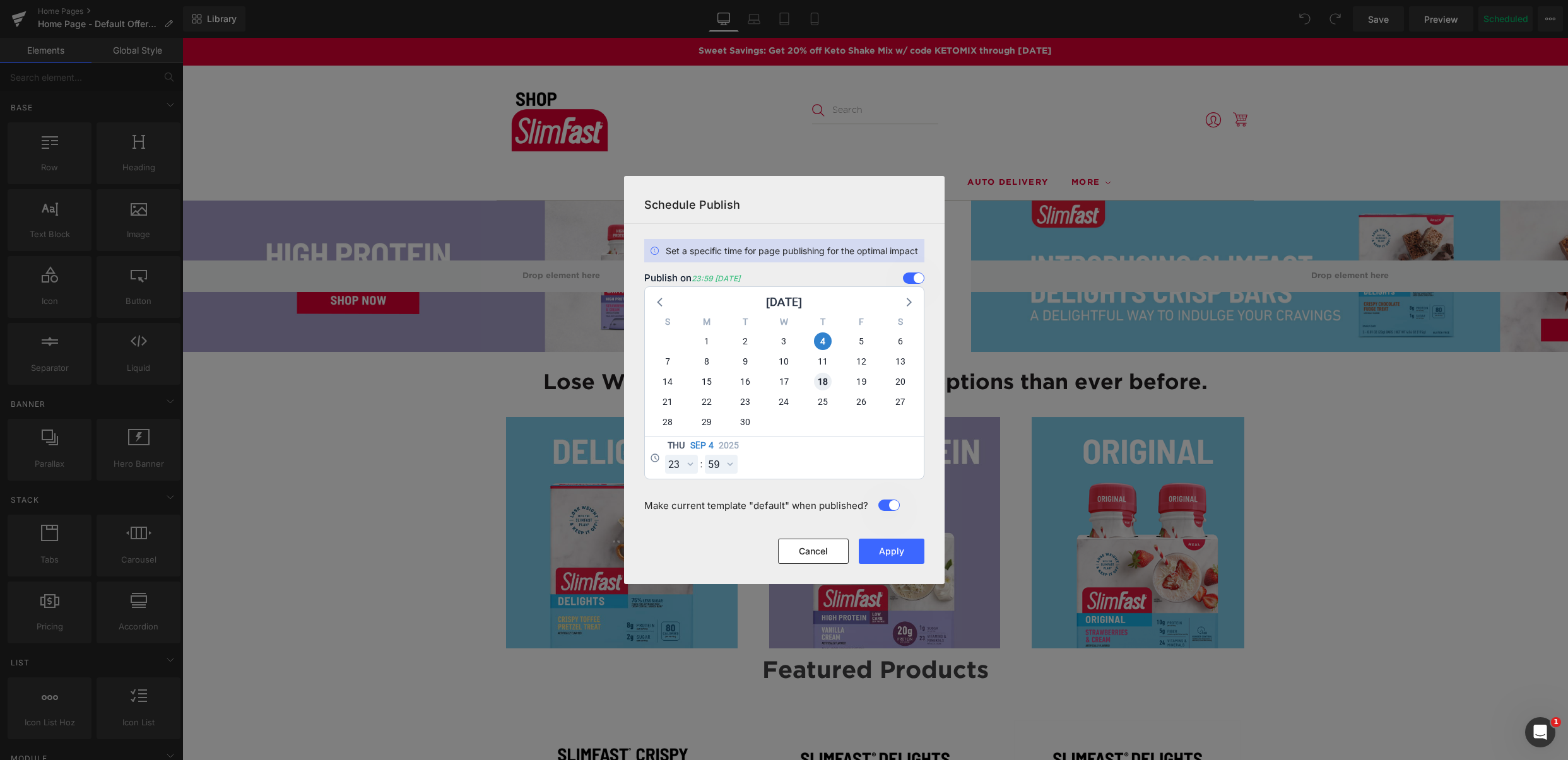
click at [822, 379] on span "18" at bounding box center [822, 382] width 18 height 18
click at [882, 550] on button "Apply" at bounding box center [891, 551] width 66 height 25
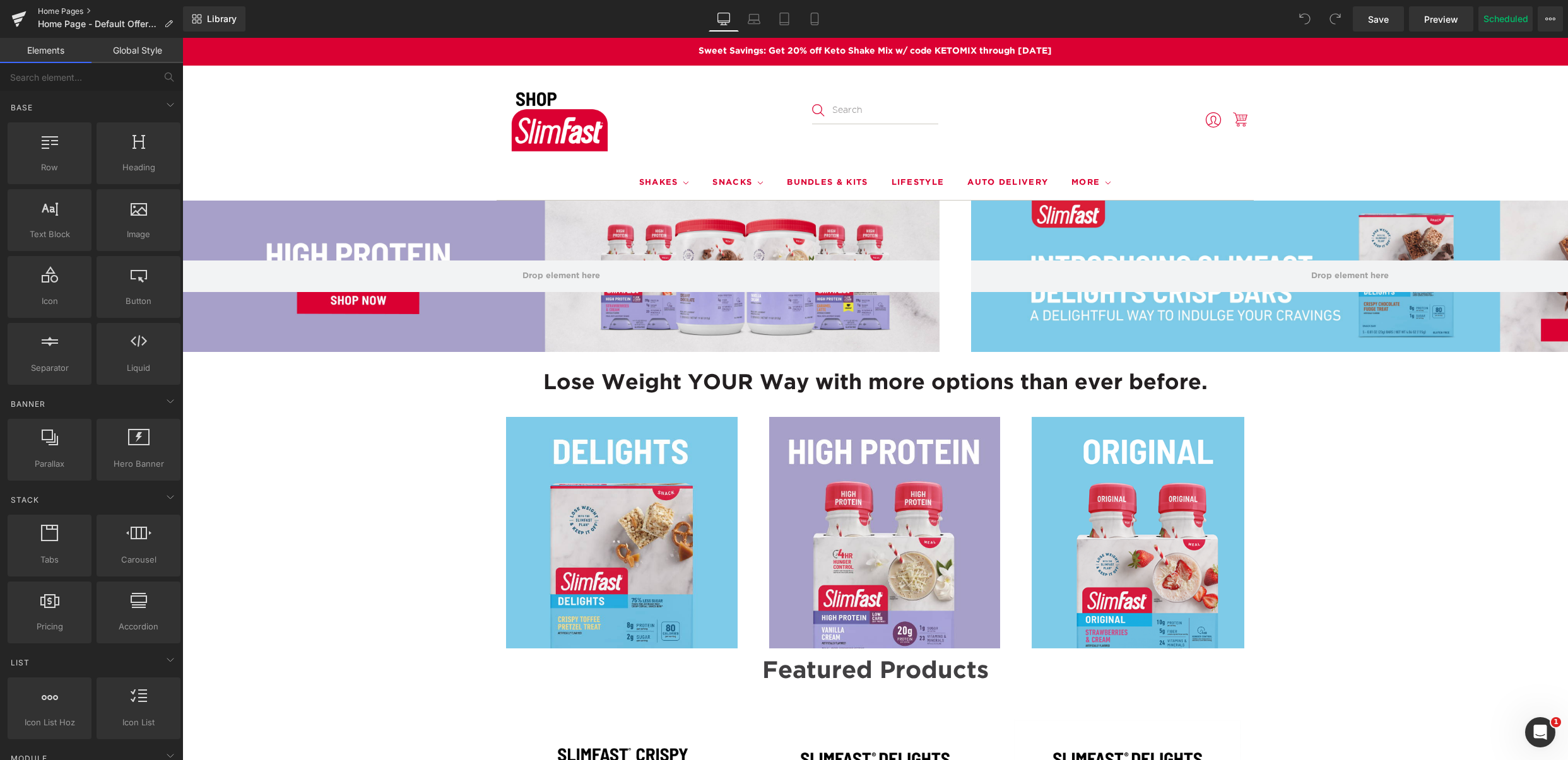
click at [71, 11] on link "Home Pages" at bounding box center [110, 11] width 145 height 10
click at [1498, 26] on button "Scheduled" at bounding box center [1505, 19] width 54 height 25
select select
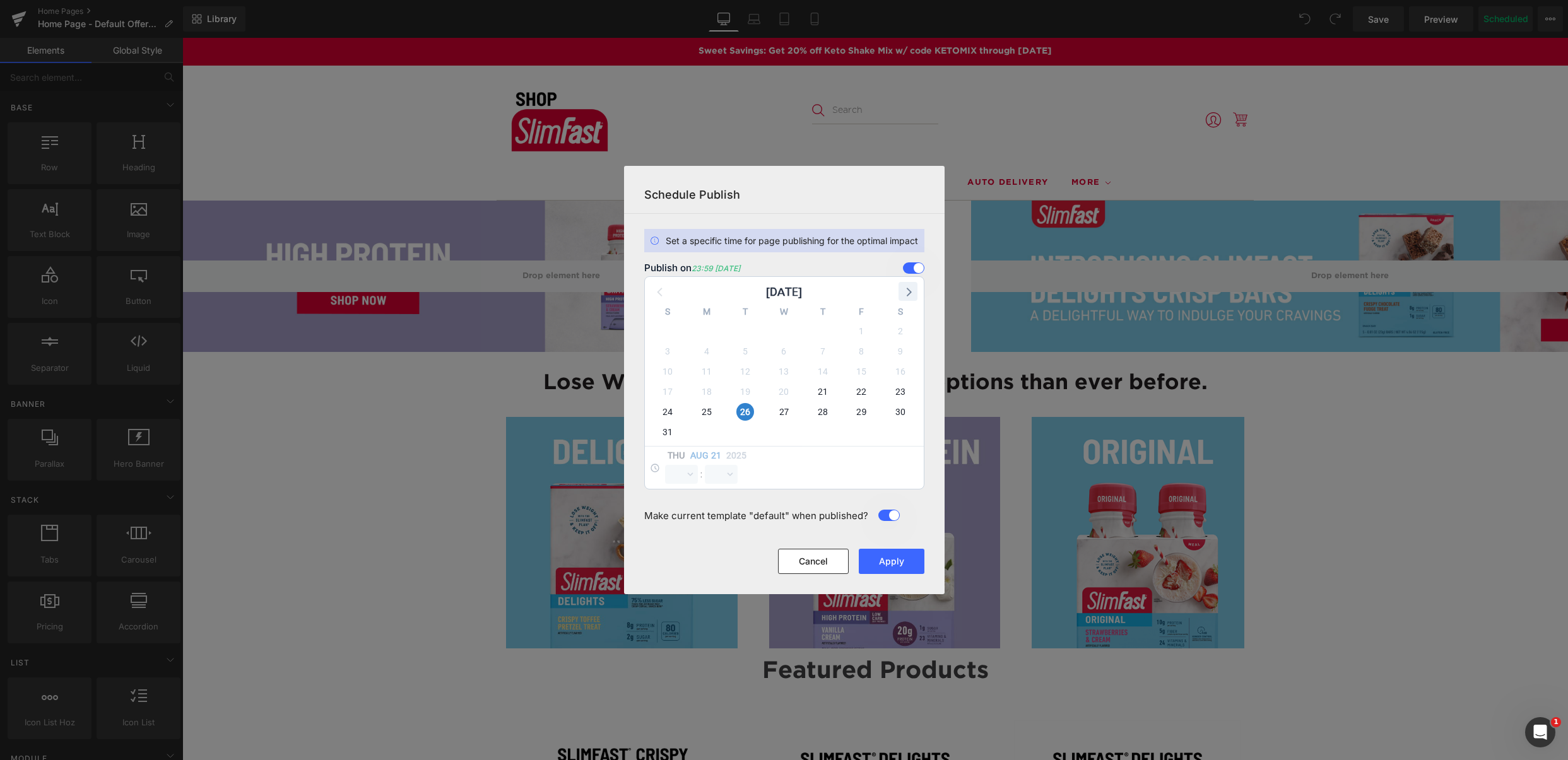
click at [907, 292] on icon at bounding box center [907, 291] width 16 height 16
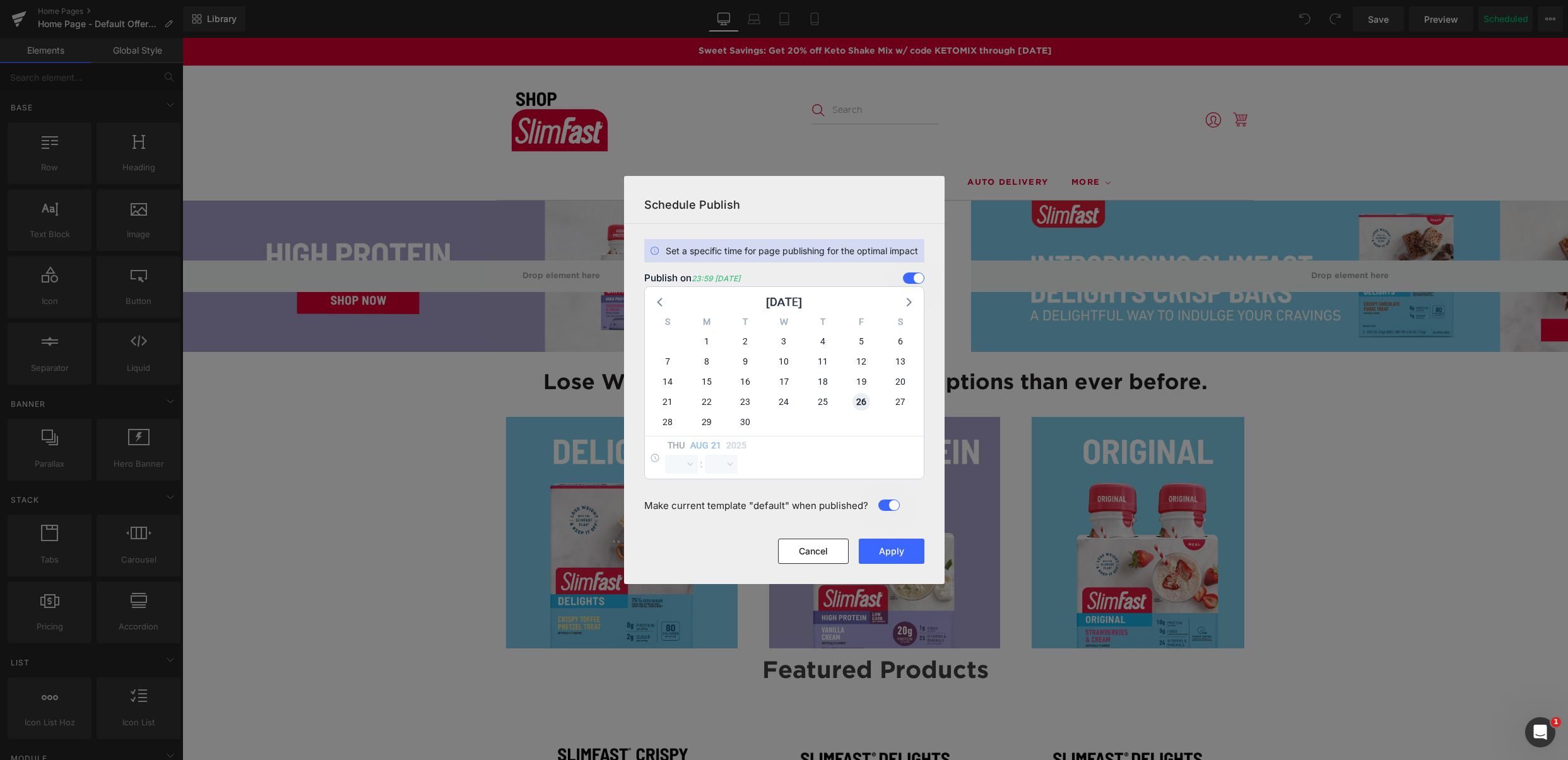
click at [862, 403] on span "26" at bounding box center [861, 402] width 18 height 18
select select "23"
select select "59"
click at [862, 546] on button "Apply" at bounding box center [891, 551] width 66 height 25
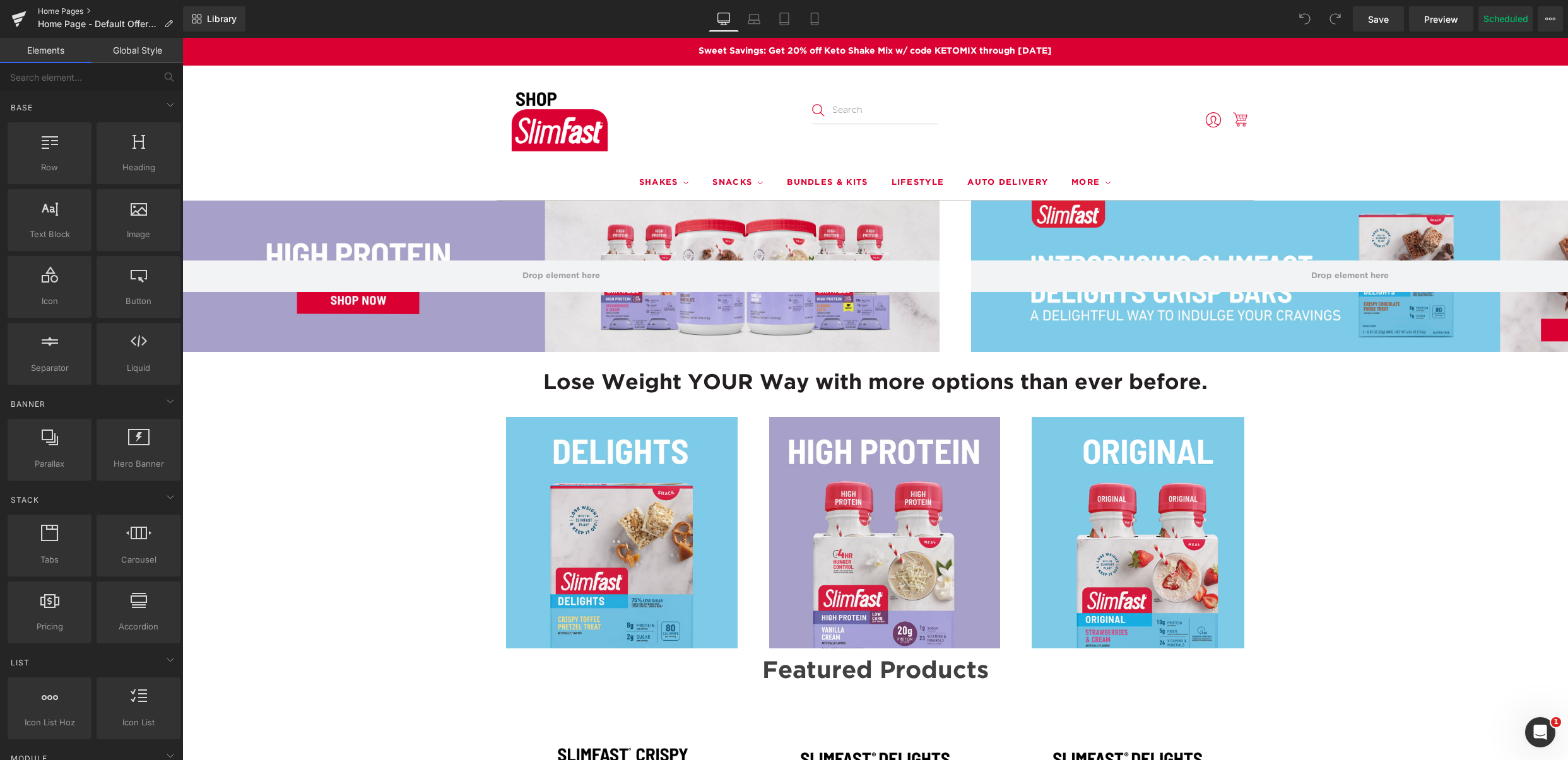
click at [60, 7] on link "Home Pages" at bounding box center [110, 11] width 145 height 10
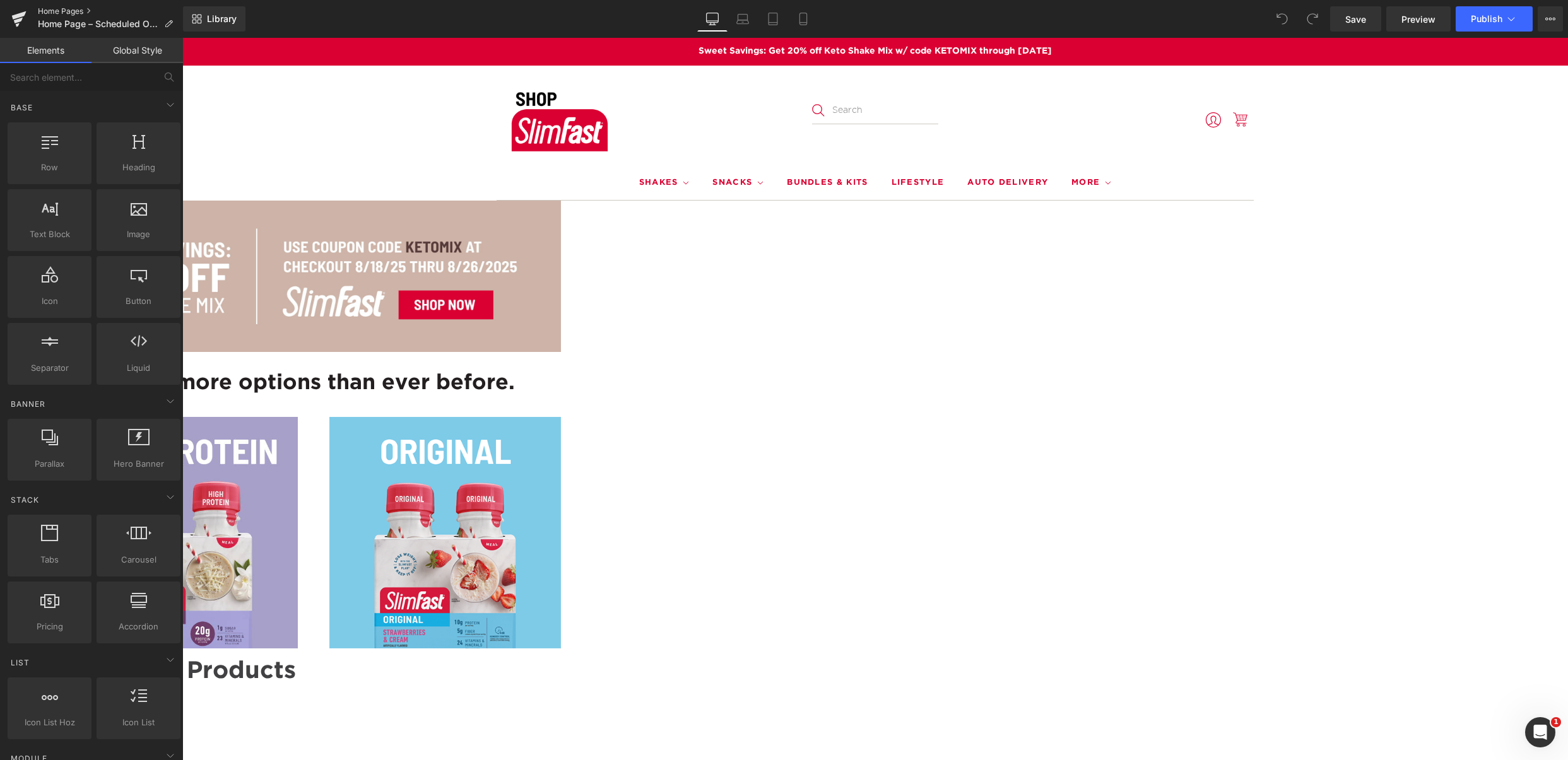
click at [49, 10] on link "Home Pages" at bounding box center [110, 11] width 145 height 10
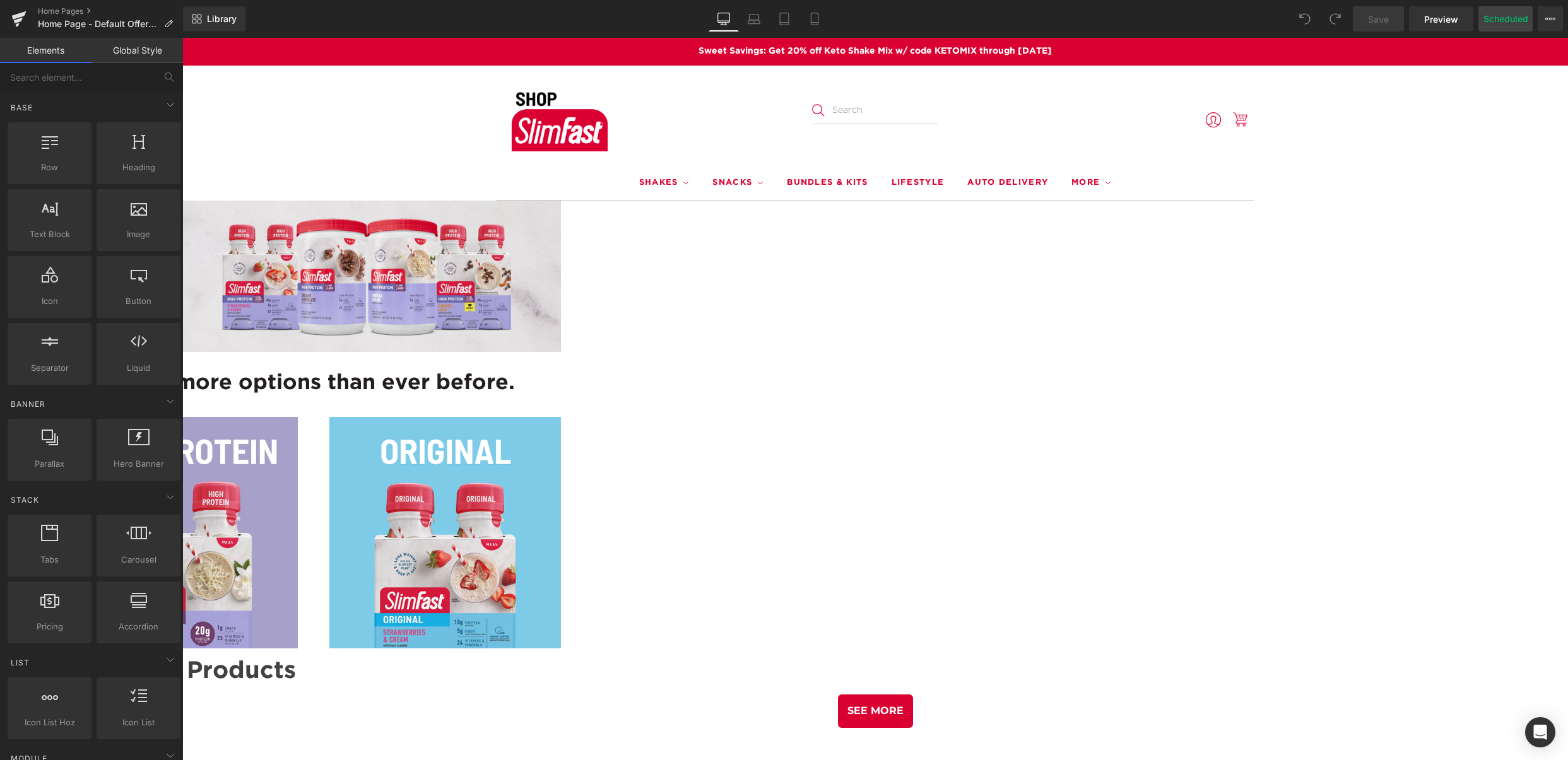
click at [1499, 20] on button "Scheduled" at bounding box center [1505, 19] width 54 height 25
select select
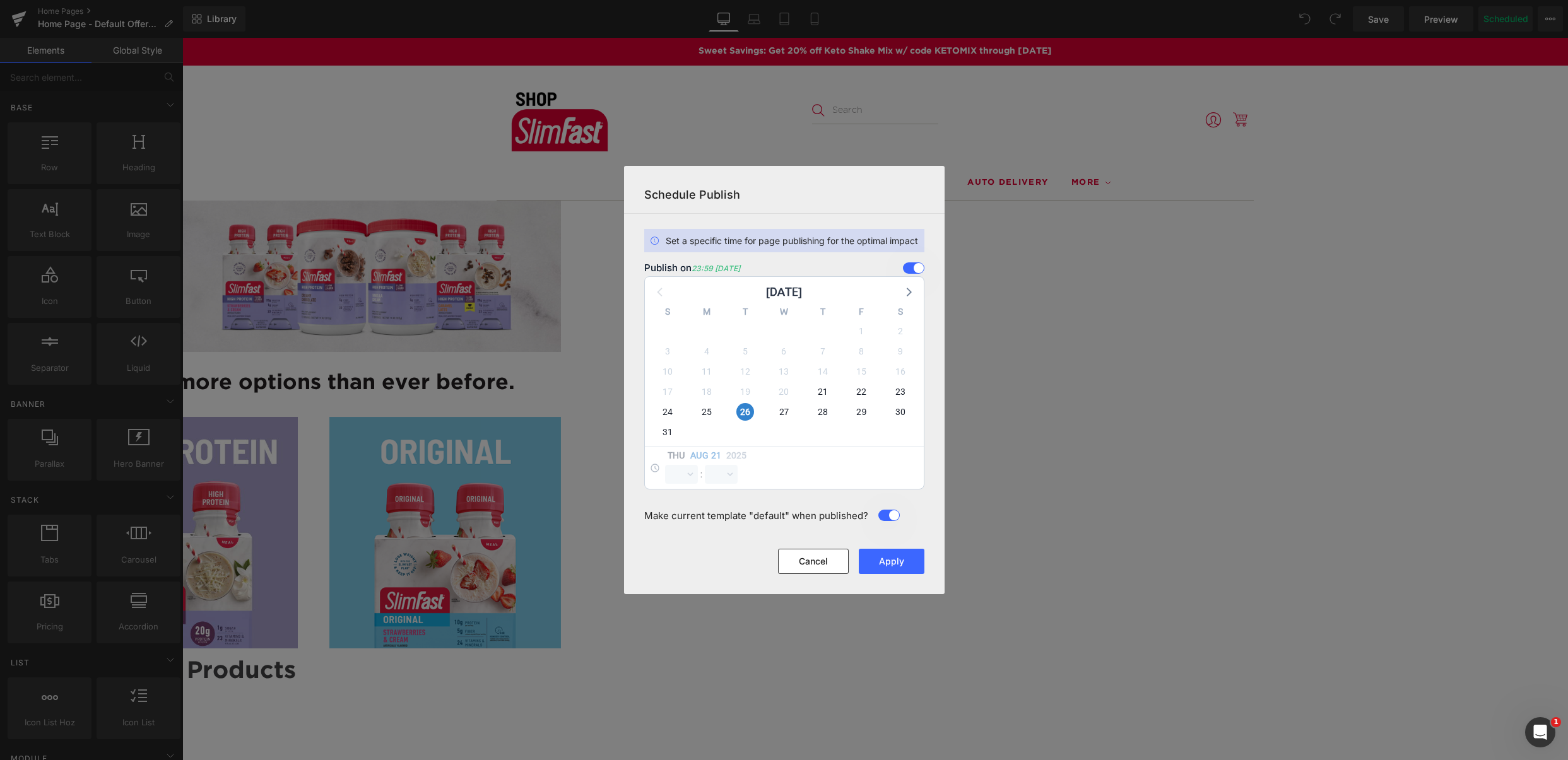
click at [907, 269] on span at bounding box center [913, 268] width 21 height 11
click at [0, 0] on input "checkbox" at bounding box center [0, 0] width 0 height 0
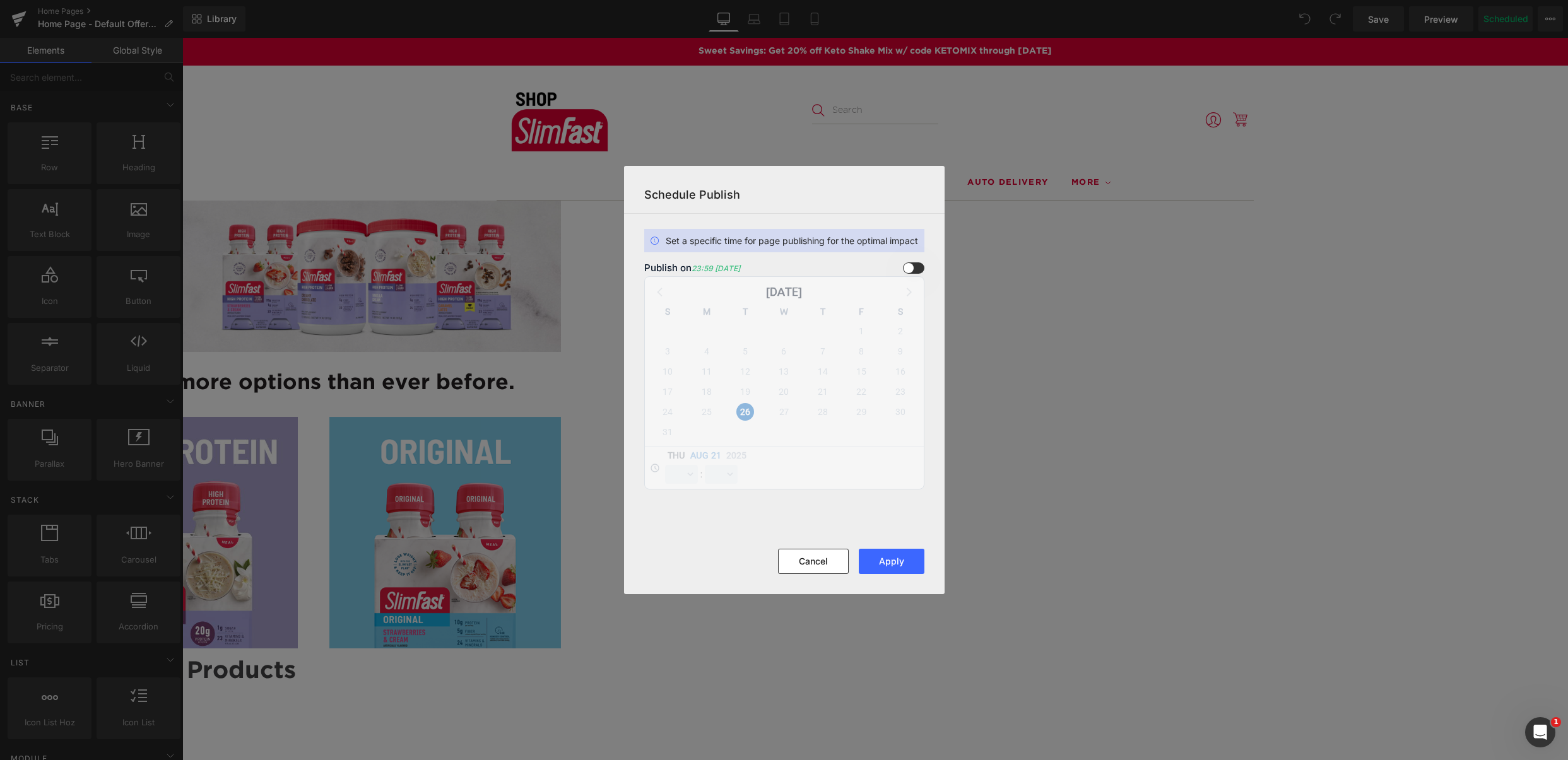
click at [907, 269] on span at bounding box center [913, 268] width 21 height 11
click at [0, 0] on input "checkbox" at bounding box center [0, 0] width 0 height 0
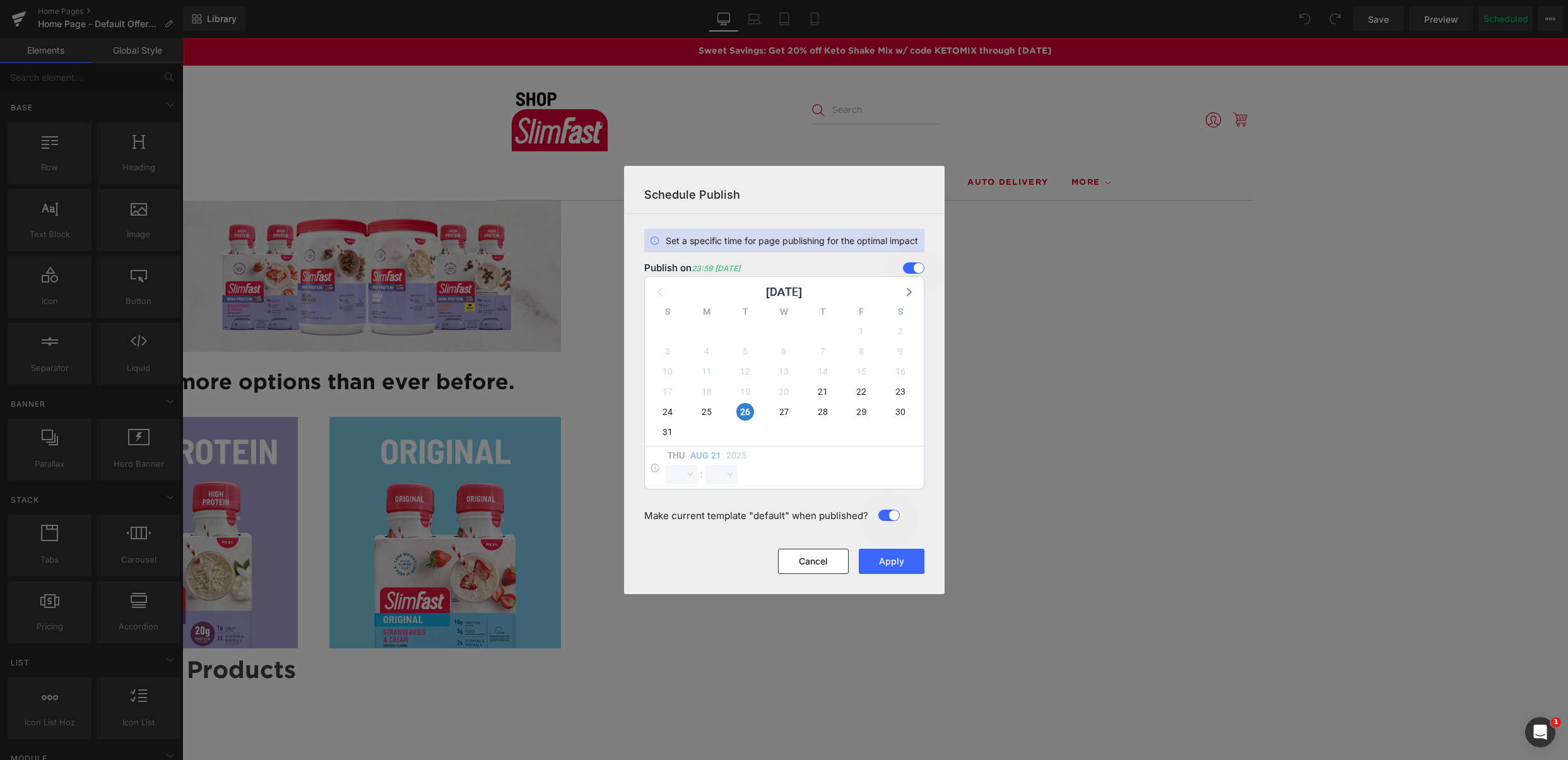
click at [903, 266] on span at bounding box center [913, 268] width 21 height 11
click at [0, 0] on input "checkbox" at bounding box center [0, 0] width 0 height 0
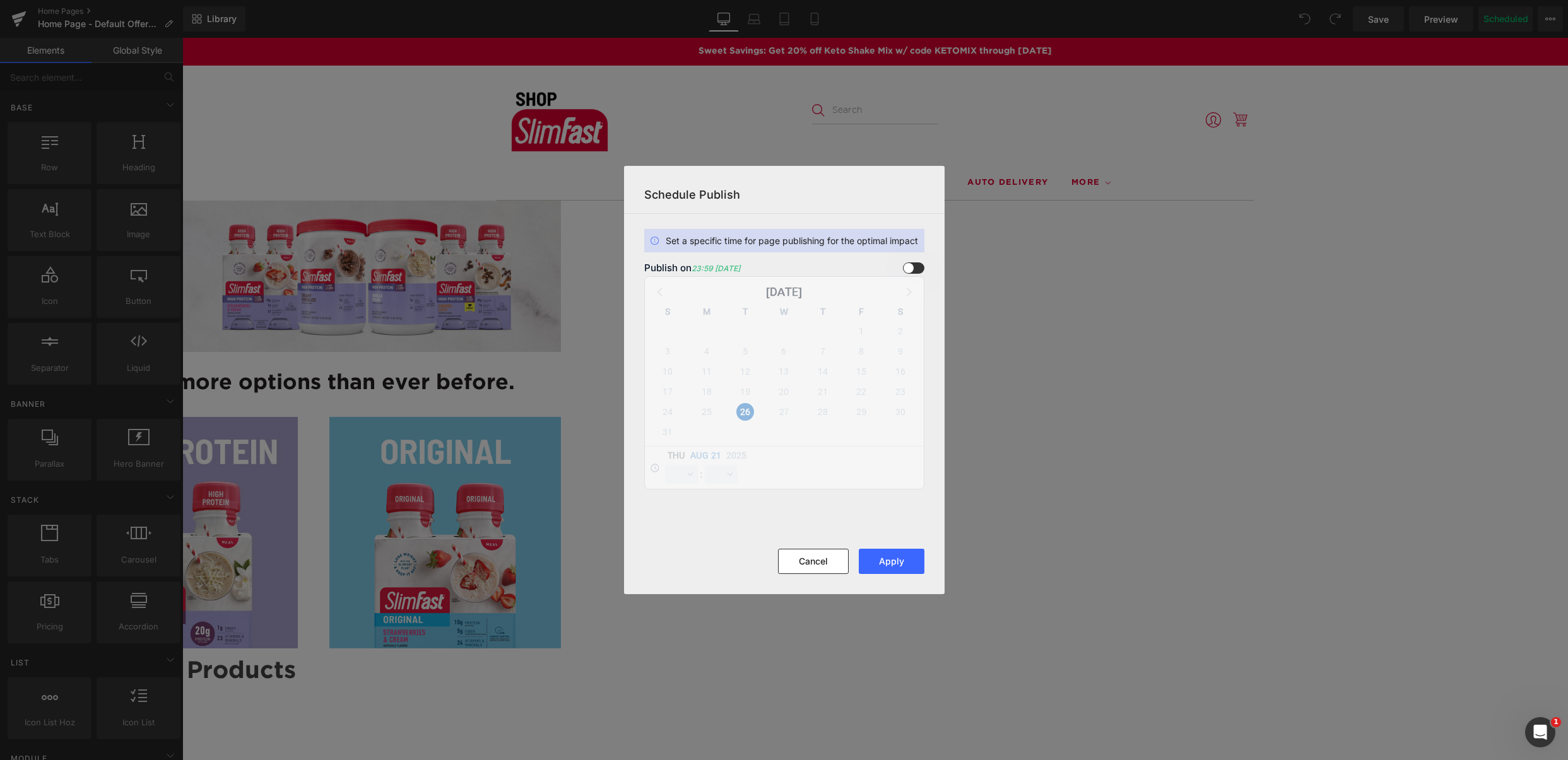
click at [912, 270] on span at bounding box center [913, 268] width 21 height 11
click at [0, 0] on input "checkbox" at bounding box center [0, 0] width 0 height 0
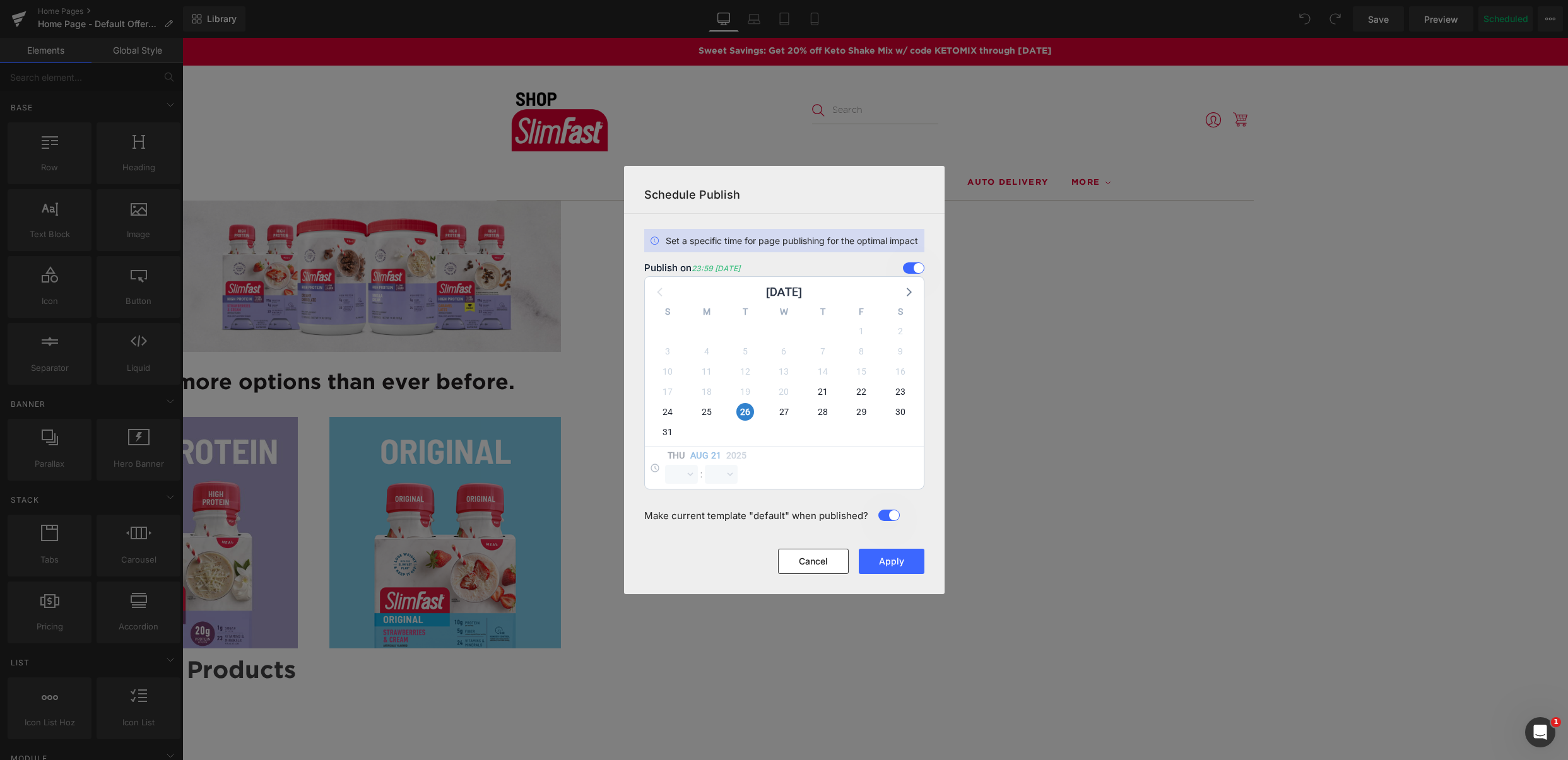
click at [912, 270] on span at bounding box center [913, 268] width 21 height 11
click at [0, 0] on input "checkbox" at bounding box center [0, 0] width 0 height 0
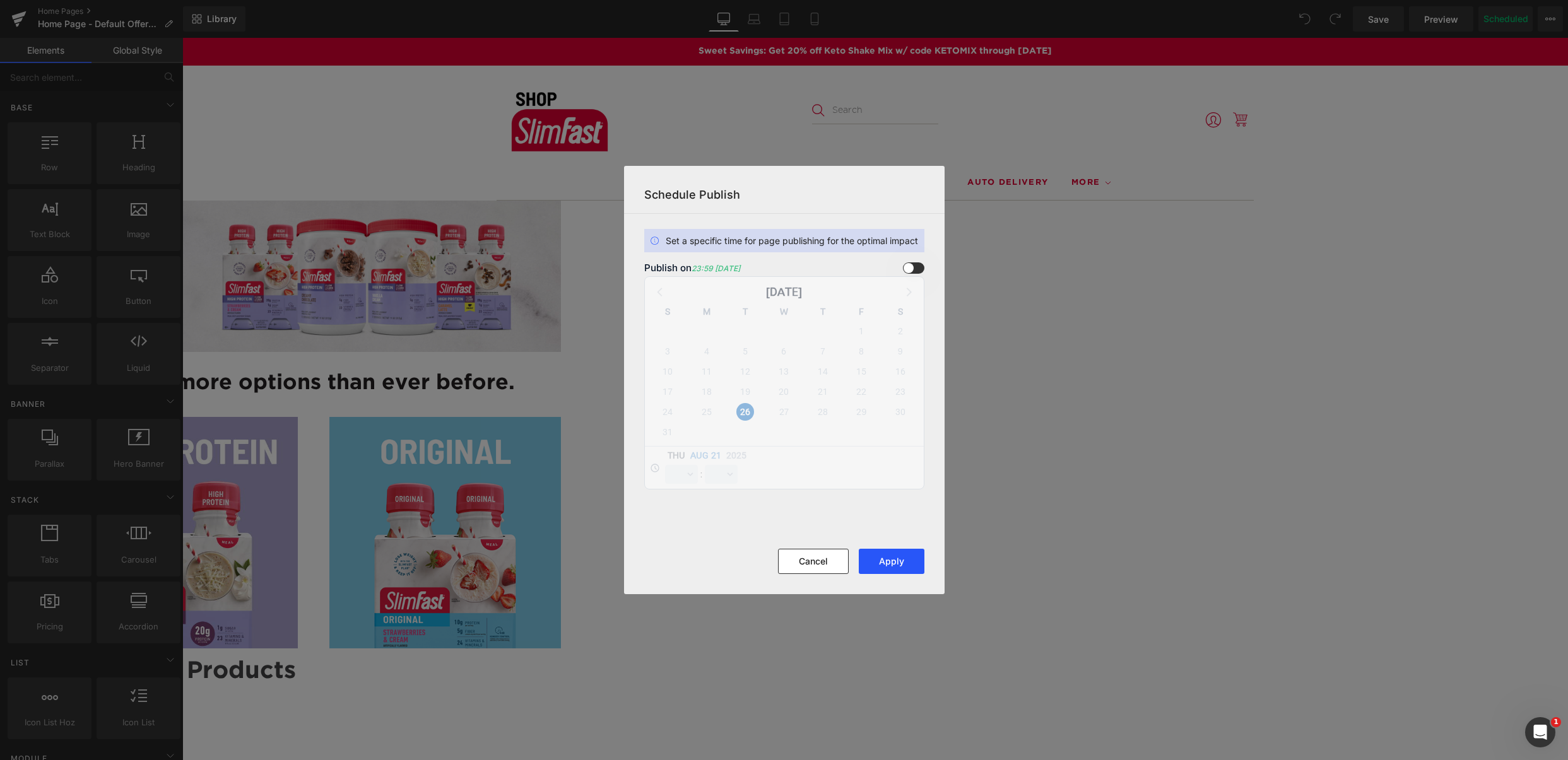
click at [900, 563] on button "Apply" at bounding box center [891, 561] width 66 height 25
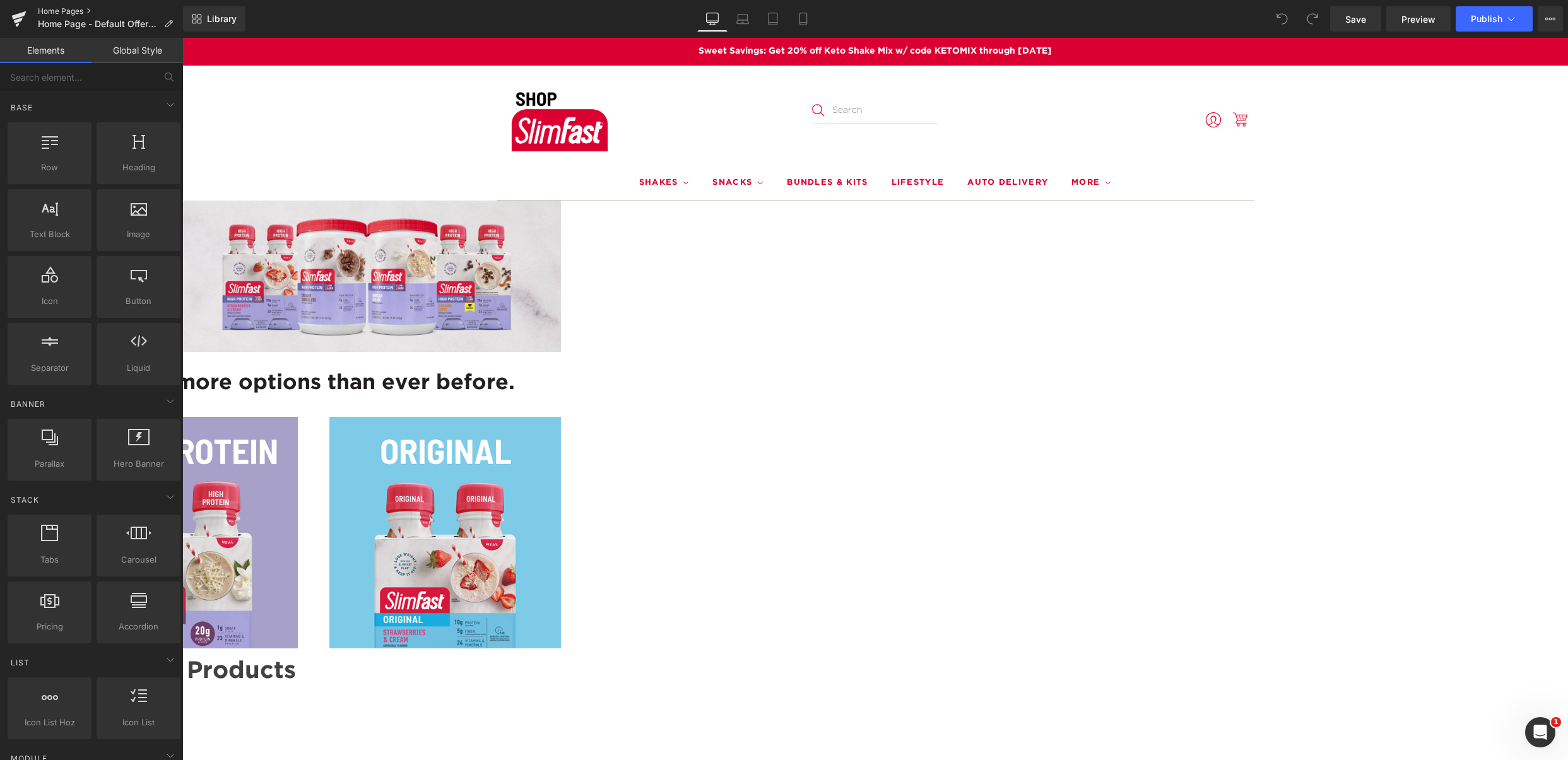
click at [43, 10] on link "Home Pages" at bounding box center [110, 11] width 145 height 10
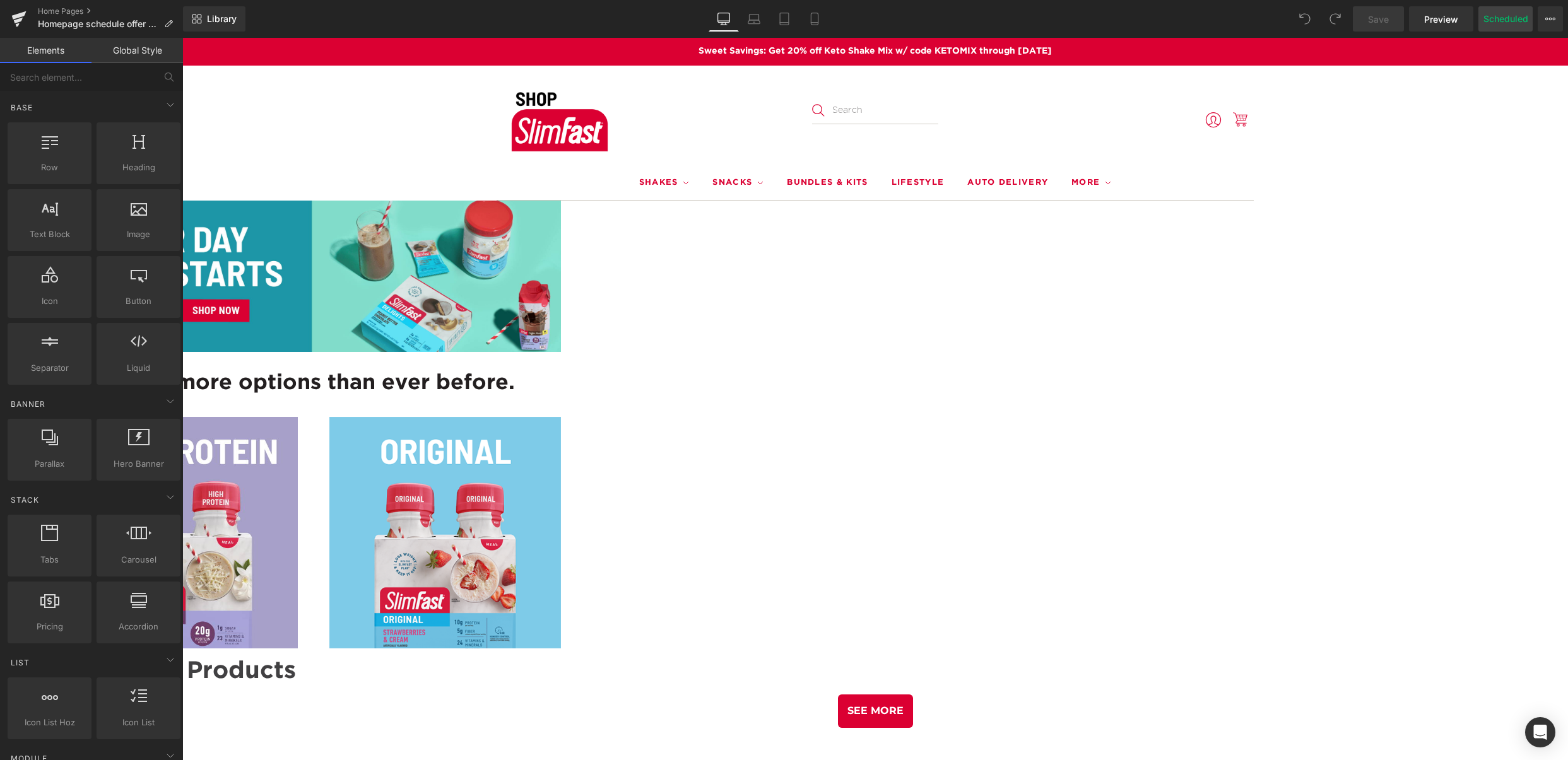
click at [1509, 15] on button "Scheduled" at bounding box center [1505, 19] width 54 height 25
select select
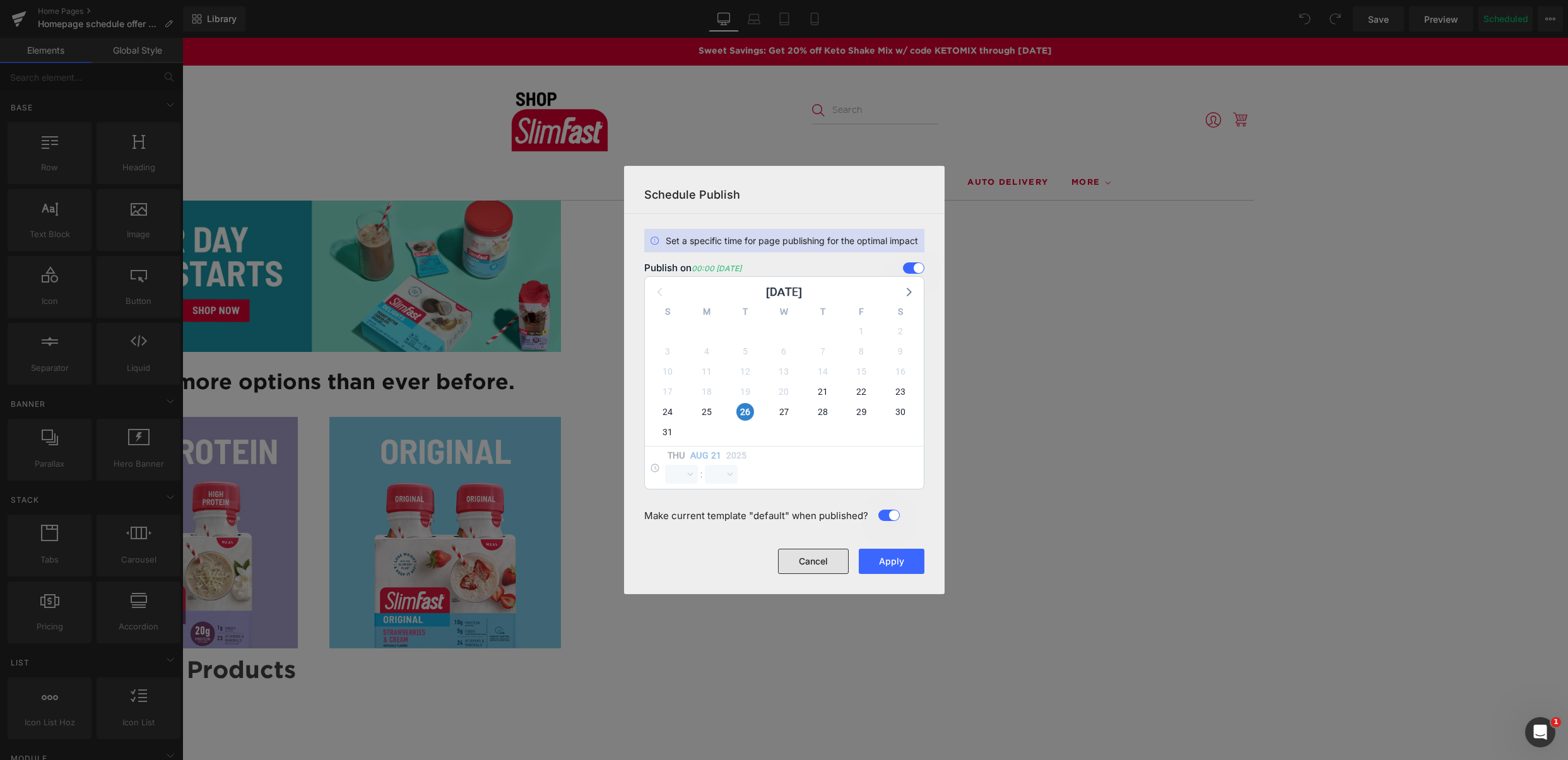
click at [822, 564] on button "Cancel" at bounding box center [813, 561] width 70 height 25
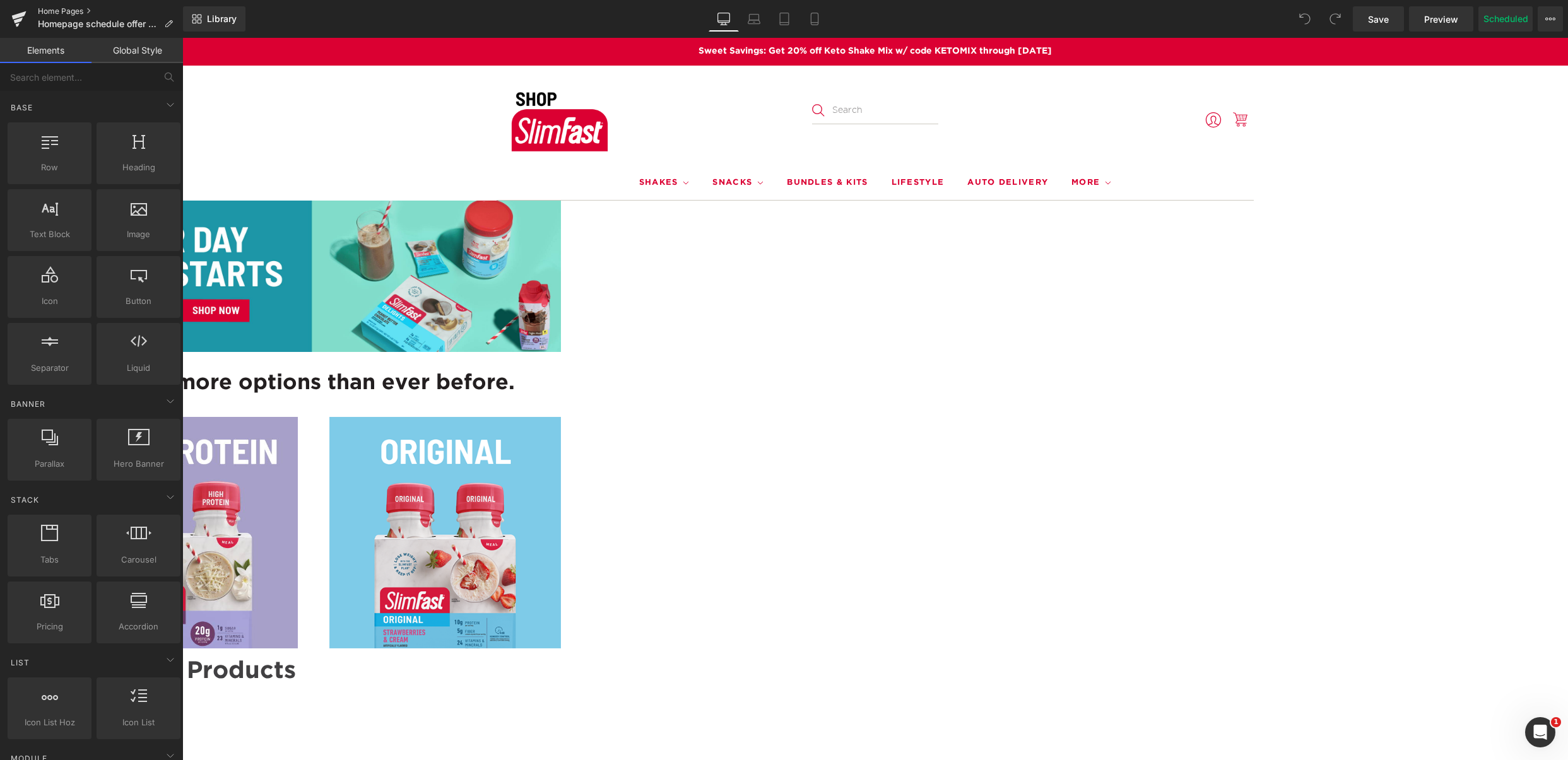
click at [74, 12] on link "Home Pages" at bounding box center [110, 11] width 145 height 10
